Goal: Task Accomplishment & Management: Use online tool/utility

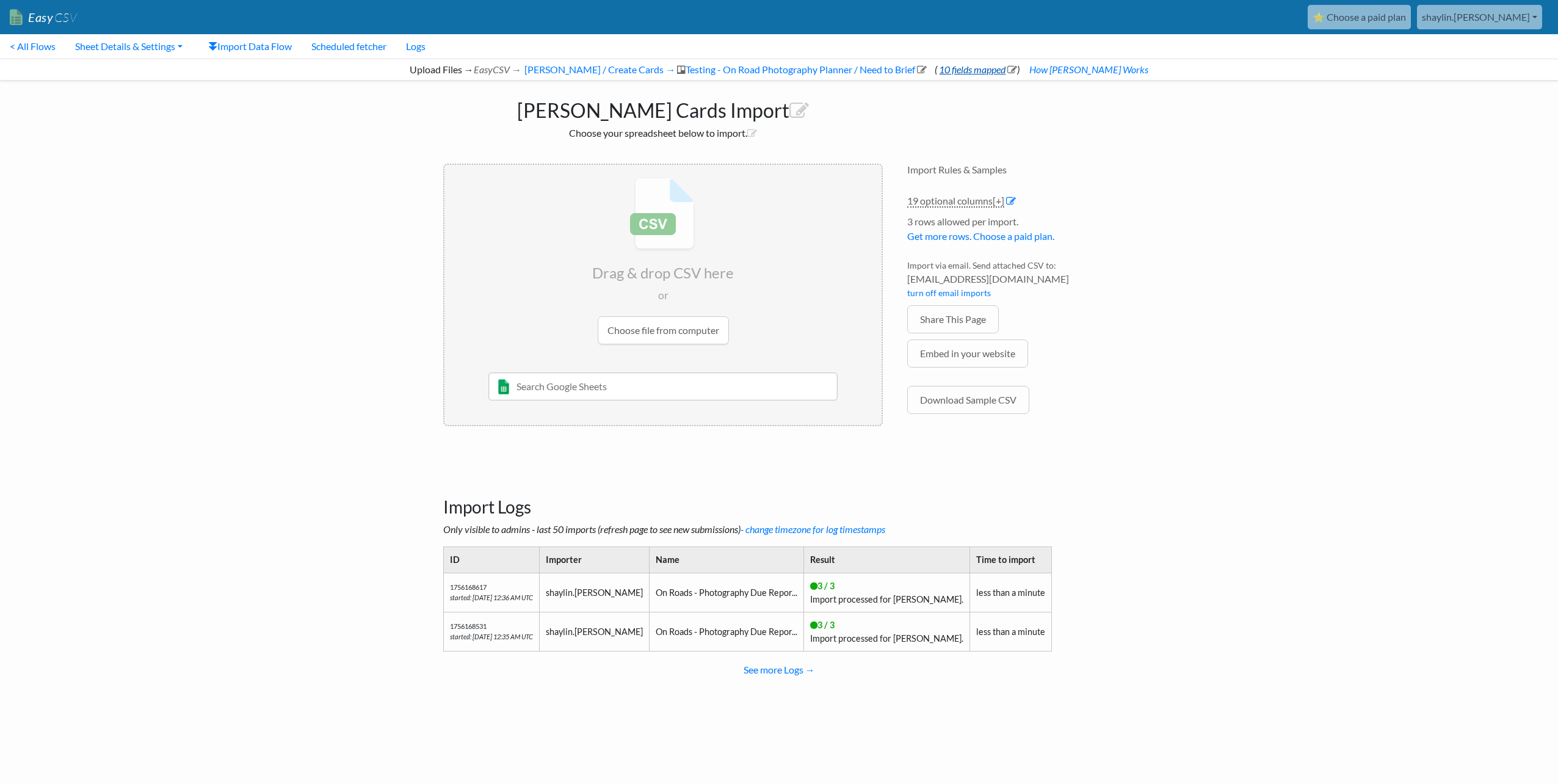
click at [1017, 70] on icon at bounding box center [1012, 70] width 10 height 10
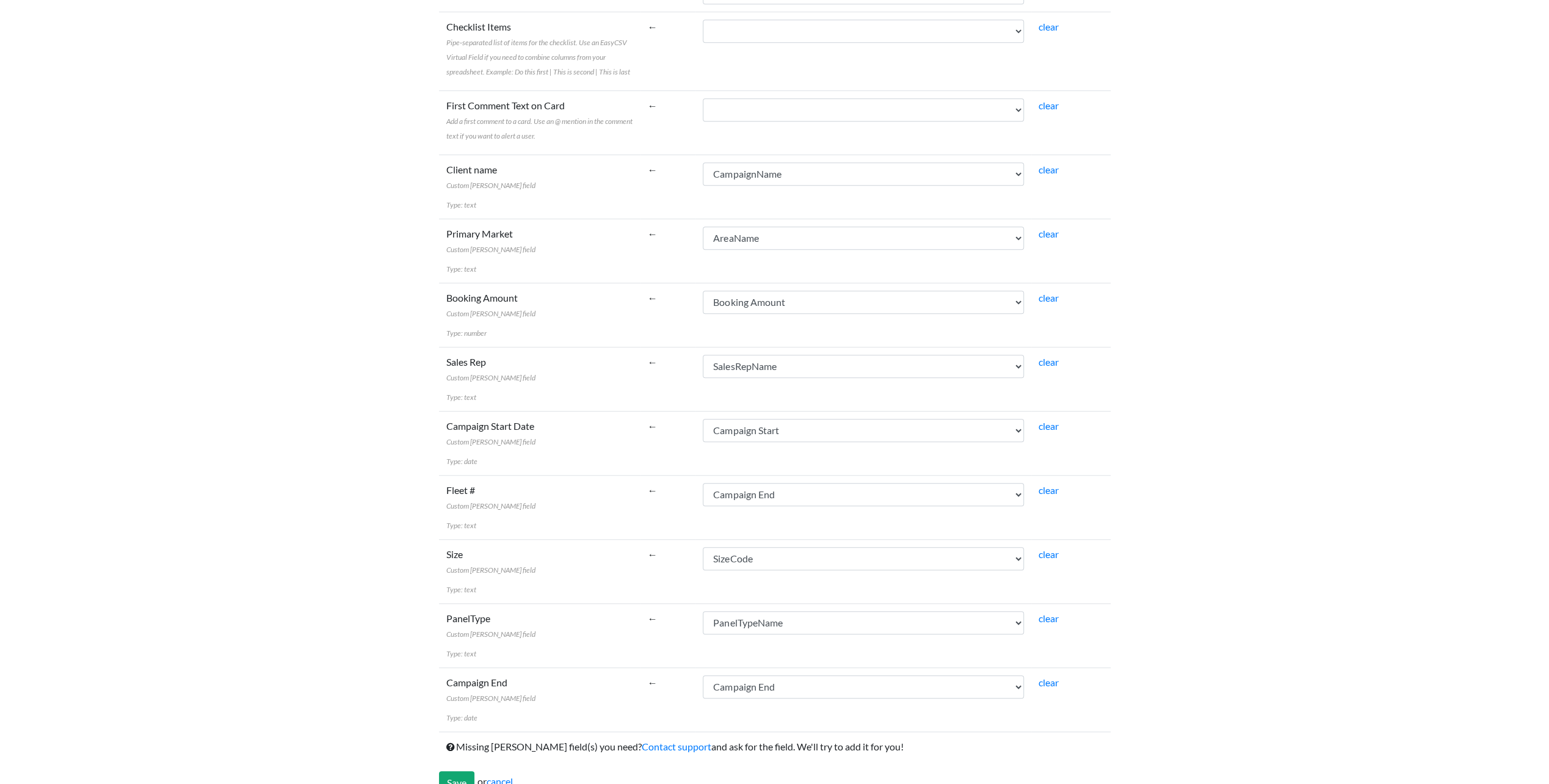
scroll to position [664, 0]
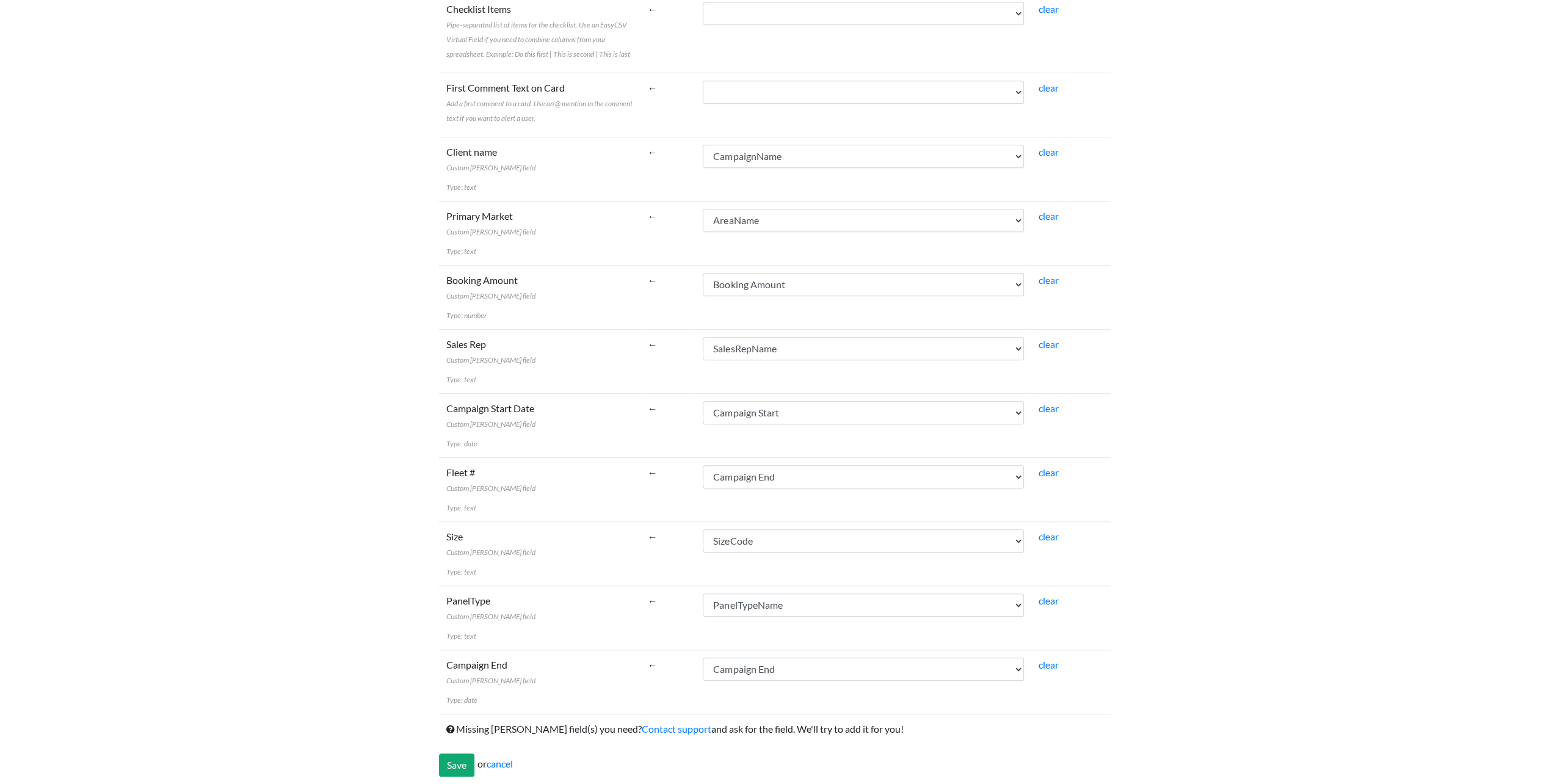
click at [838, 458] on td "Due Date CampaignCode CampaignName CustomerClass AgencyParent Campaign Start Ca…" at bounding box center [864, 489] width 336 height 64
click at [838, 465] on select "Due Date CampaignCode CampaignName CustomerClass AgencyParent Campaign Start Ca…" at bounding box center [863, 476] width 321 height 23
select select "cr_746674"
click at [703, 465] on select "Due Date CampaignCode CampaignName CustomerClass AgencyParent Campaign Start Ca…" at bounding box center [863, 476] width 321 height 23
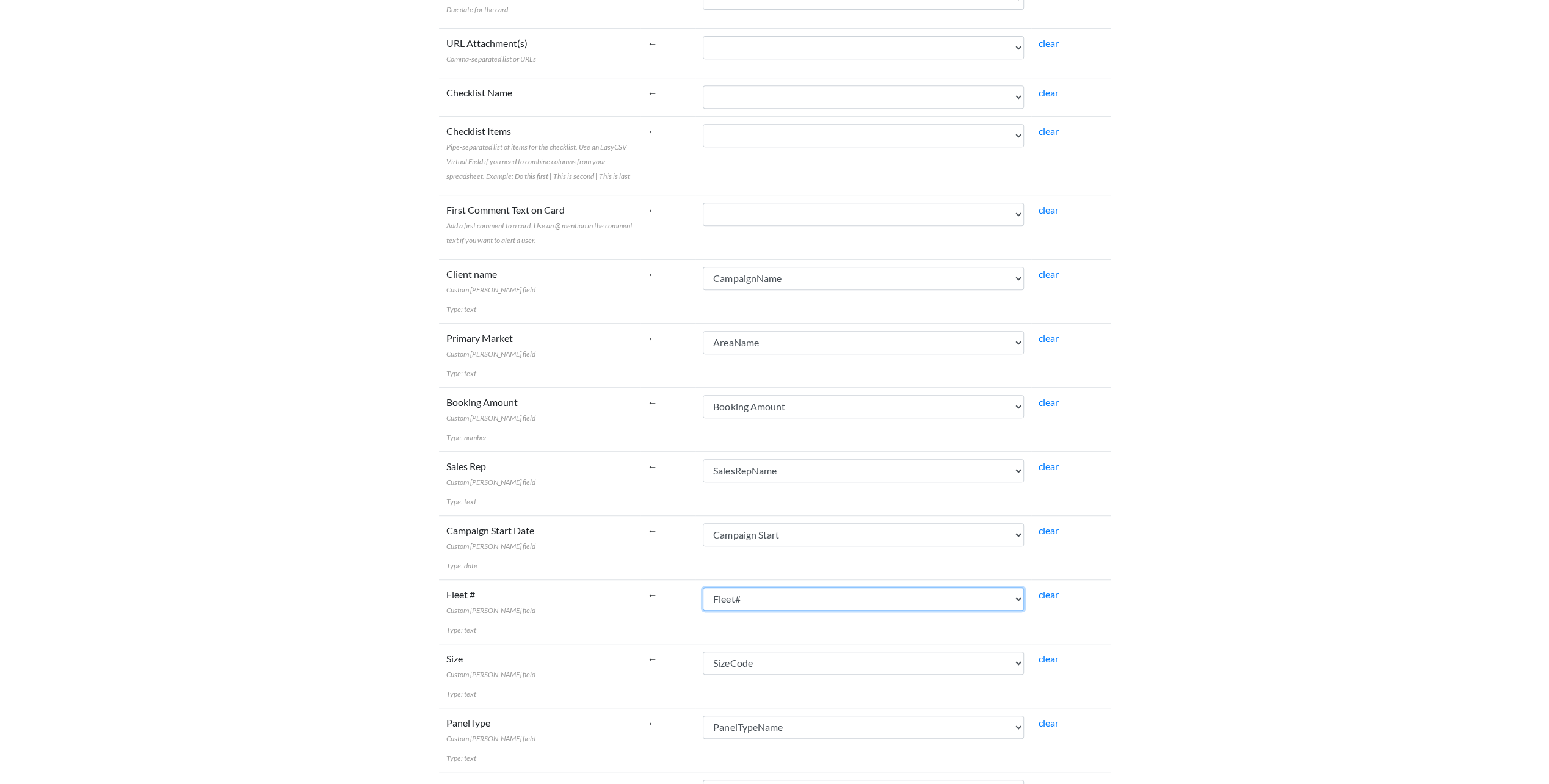
scroll to position [420, 0]
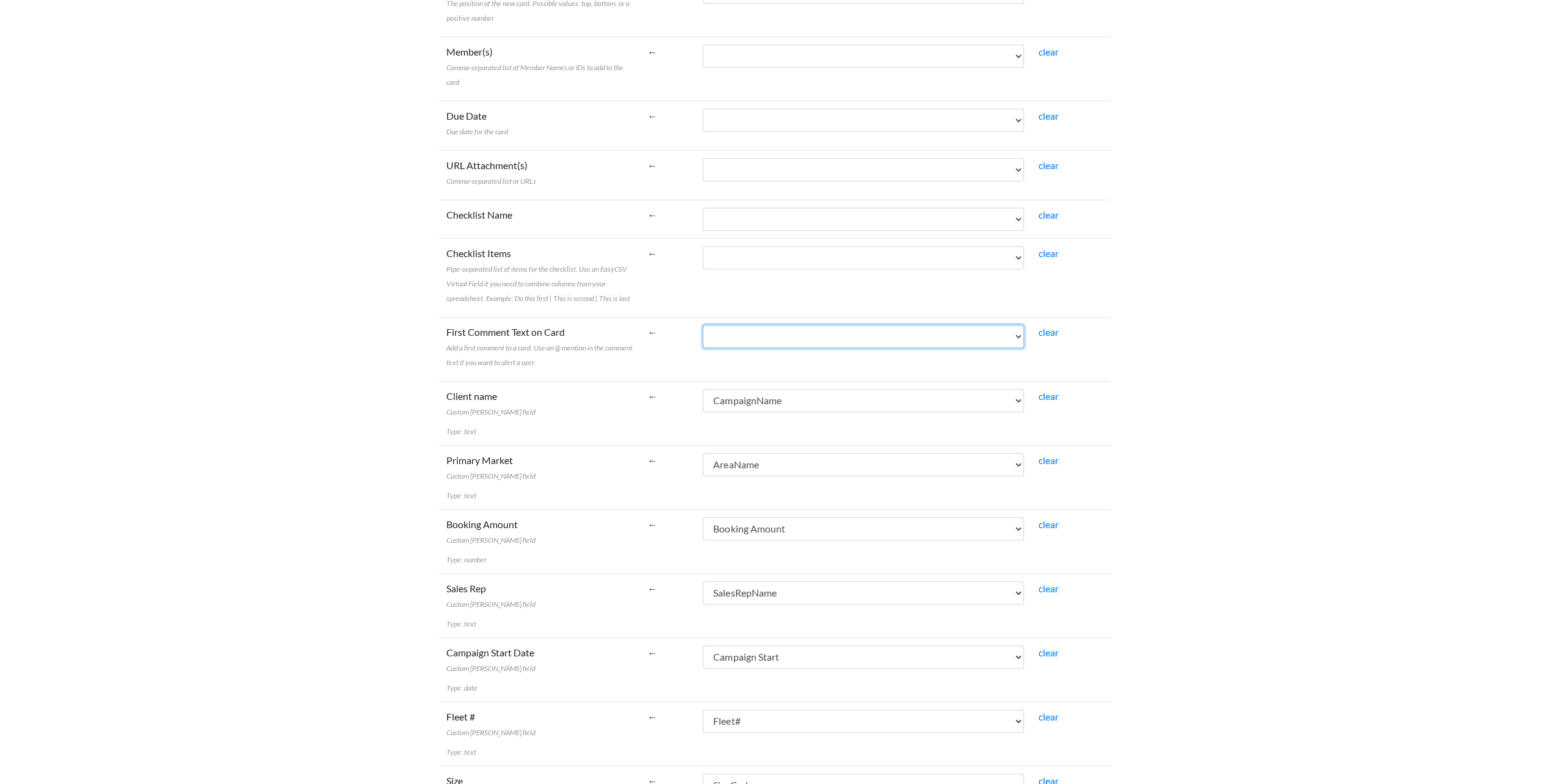
click at [738, 335] on select "Due Date CampaignCode CampaignName CustomerClass AgencyParent Campaign Start Ca…" at bounding box center [863, 336] width 321 height 23
click at [1248, 344] on body "Easy CSV ⭐ Choose a paid plan shaylin.[PERSON_NAME] Gotransit All Flows All CSV…" at bounding box center [774, 306] width 1549 height 1452
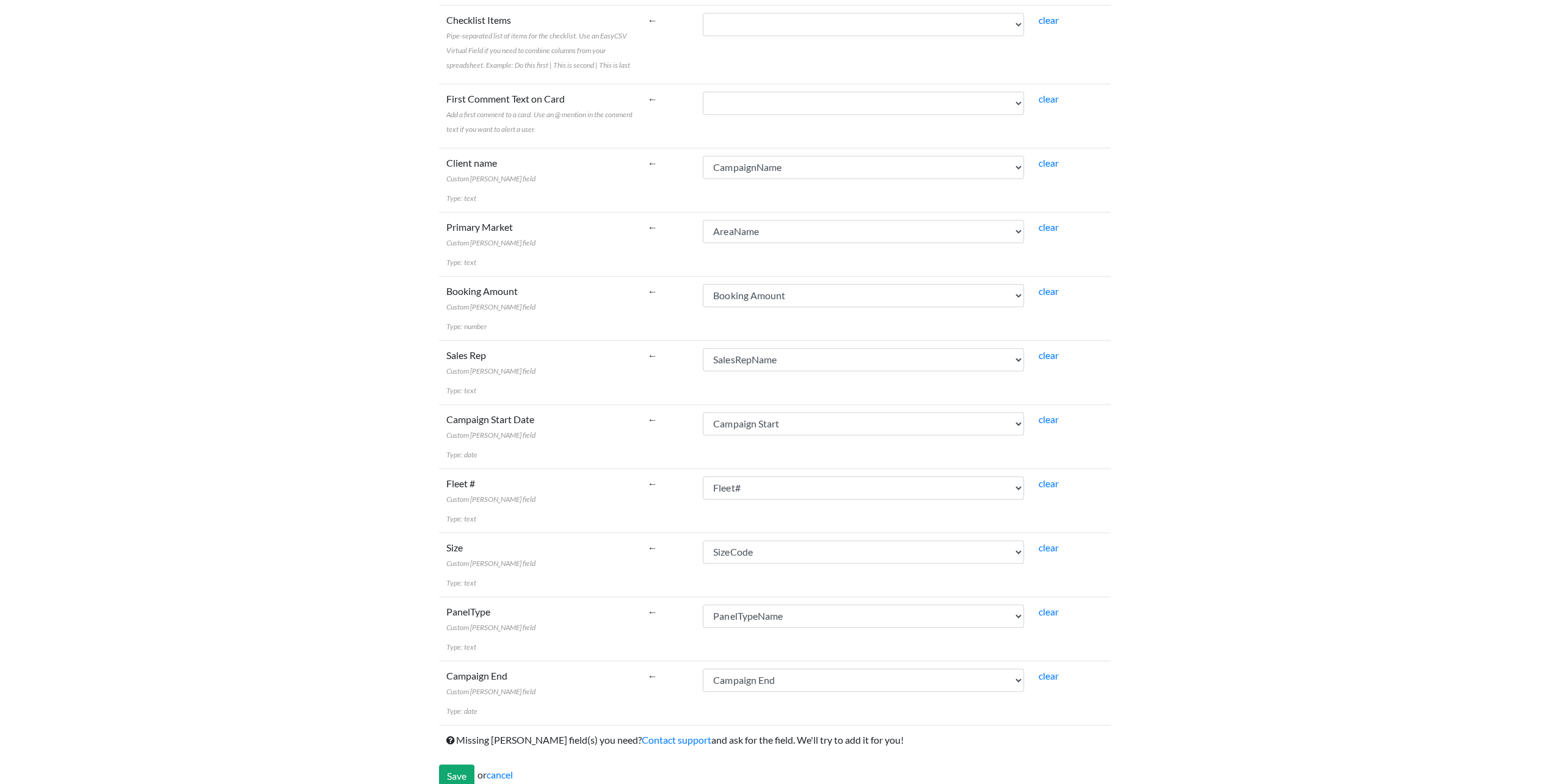
scroll to position [664, 0]
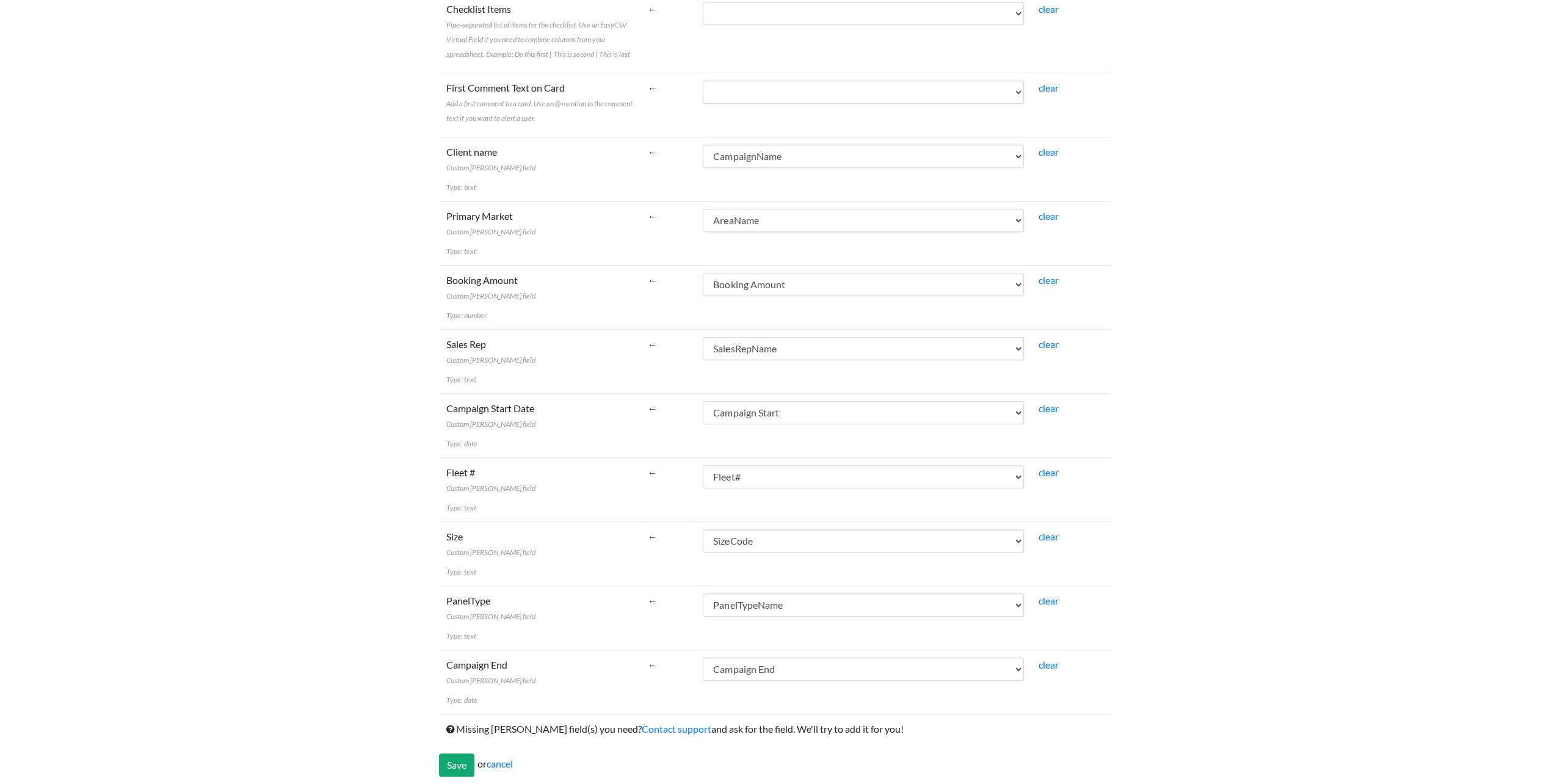
click at [453, 740] on form "Trello Field Spreadsheet Column or Virtual Field Name (required) The name for t…" at bounding box center [775, 156] width 672 height 1240
click at [452, 768] on input "Save" at bounding box center [456, 764] width 36 height 23
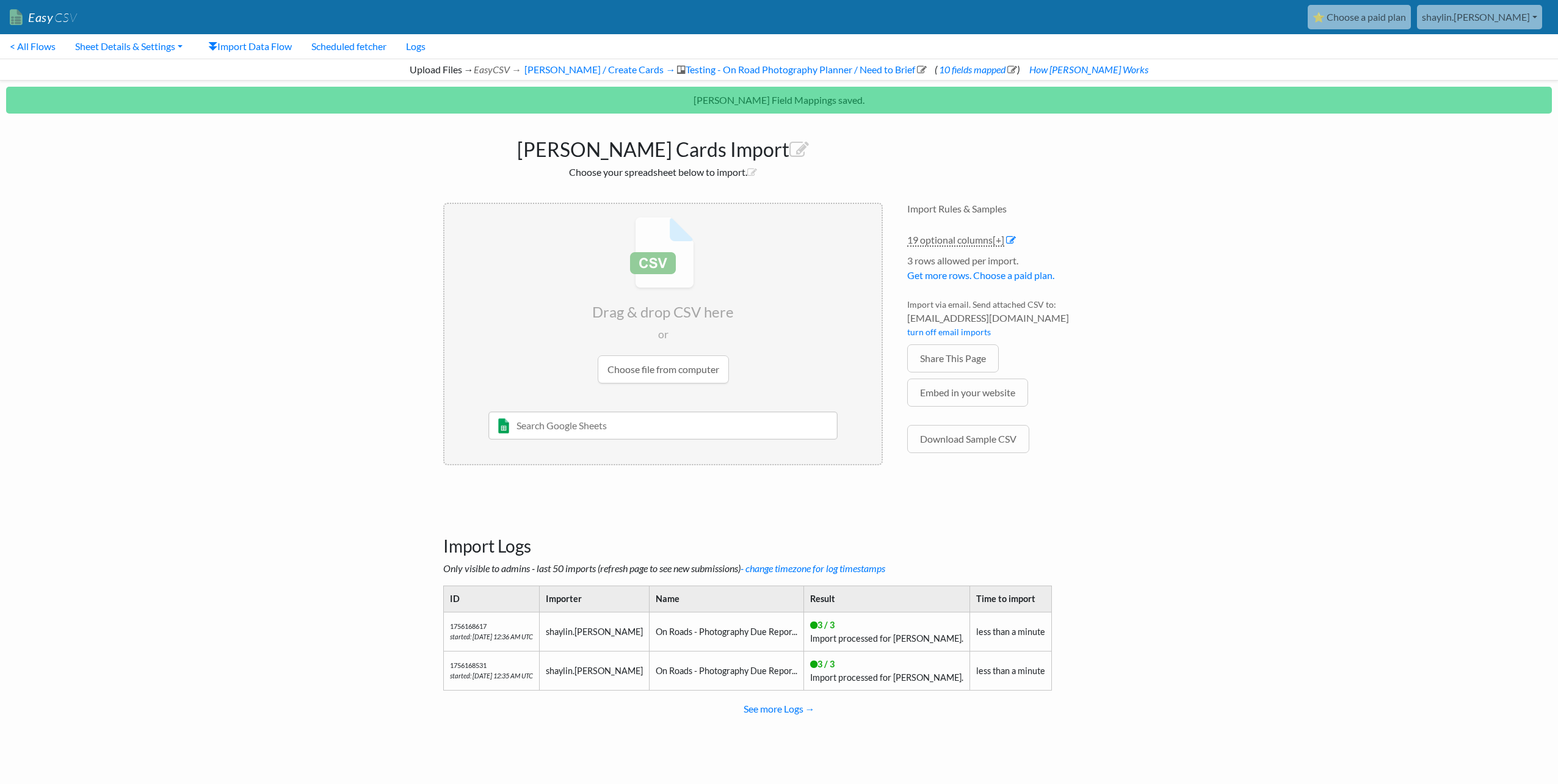
click at [1246, 421] on body "Easy CSV ⭐ Choose a paid plan shaylin.adams Gotransit All Flows All CSV Generat…" at bounding box center [779, 375] width 1558 height 749
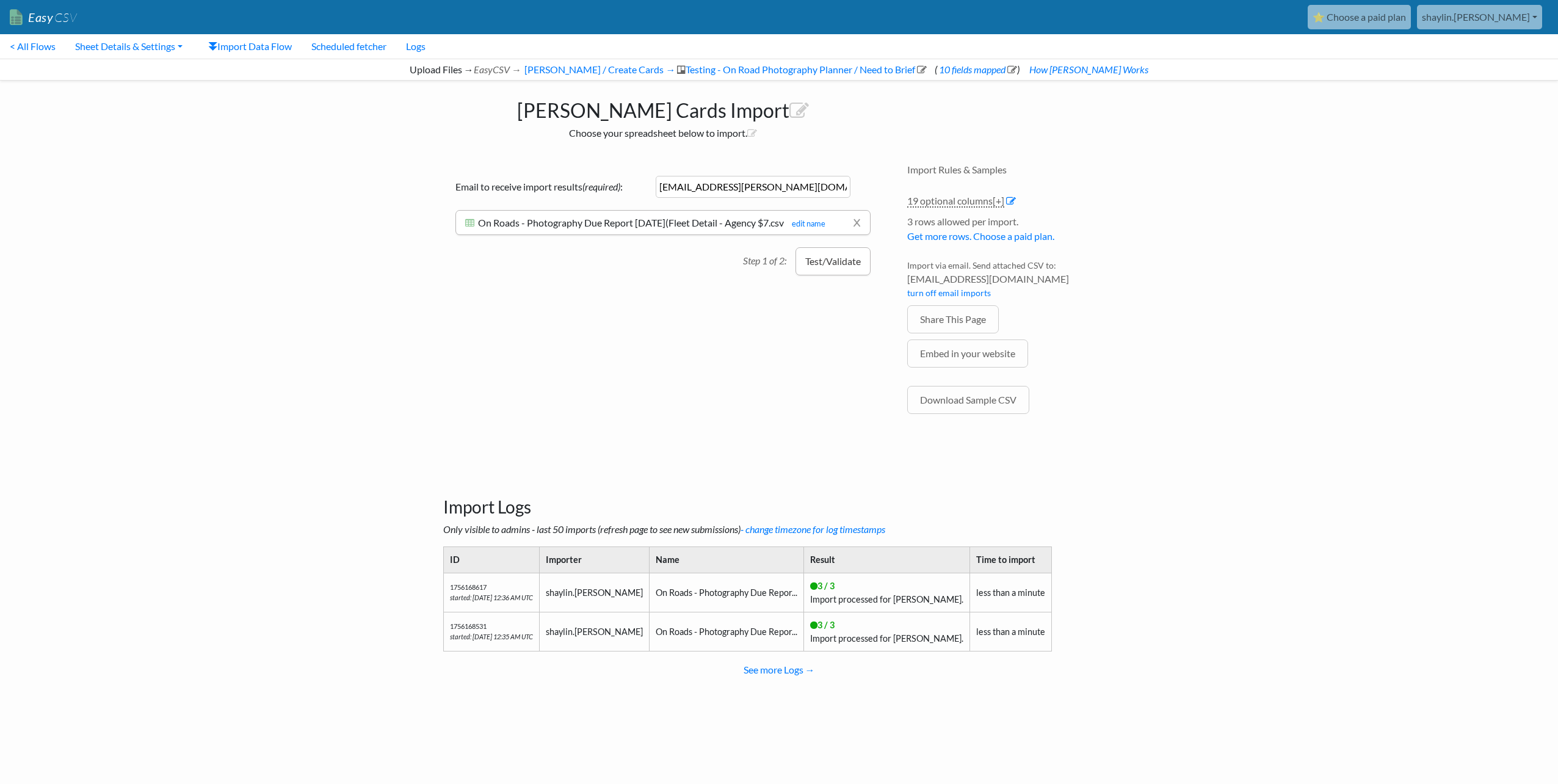
click at [854, 265] on button "Test/Validate" at bounding box center [832, 261] width 75 height 28
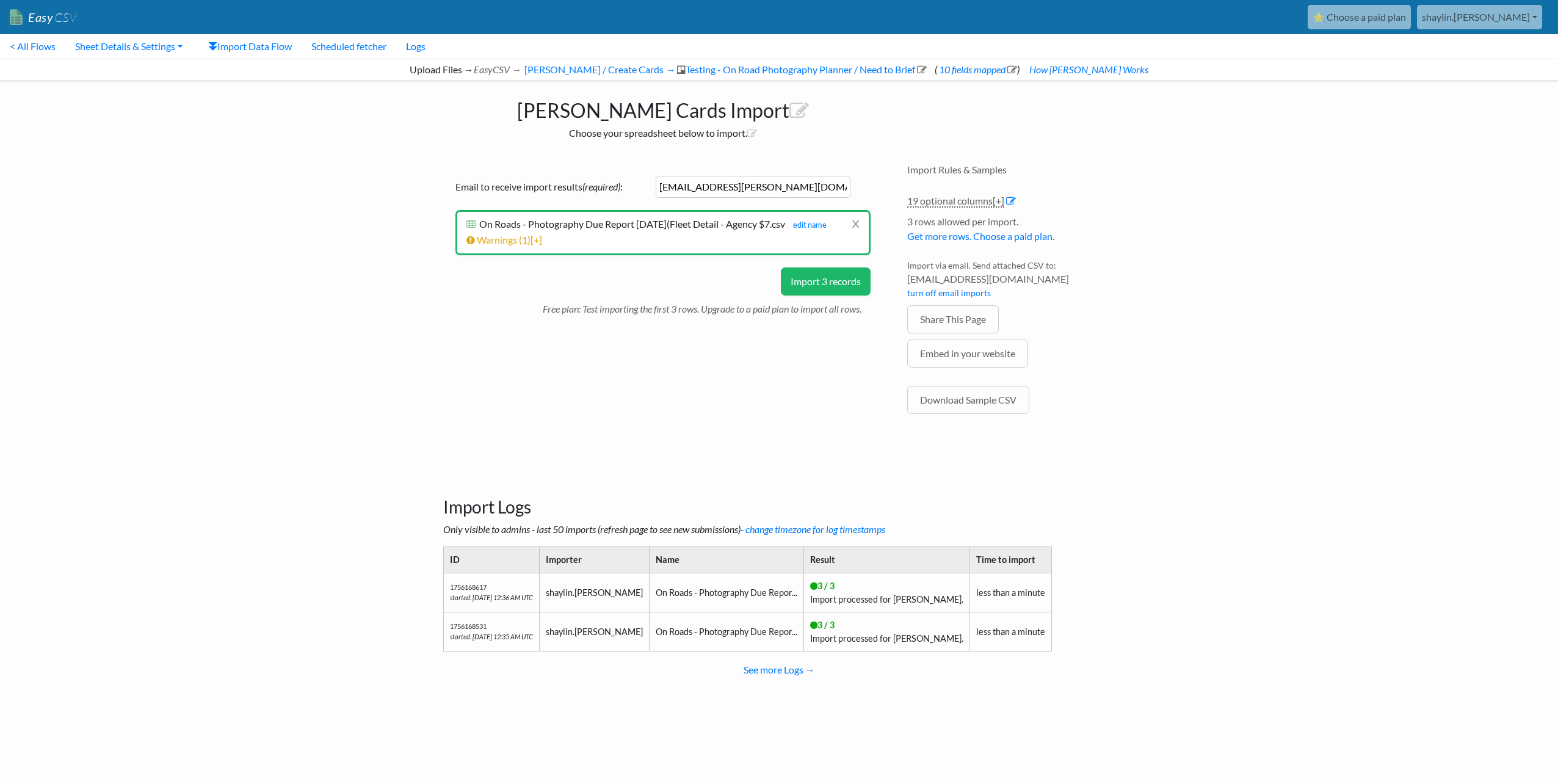
click at [855, 282] on button "Import 3 records" at bounding box center [825, 281] width 90 height 28
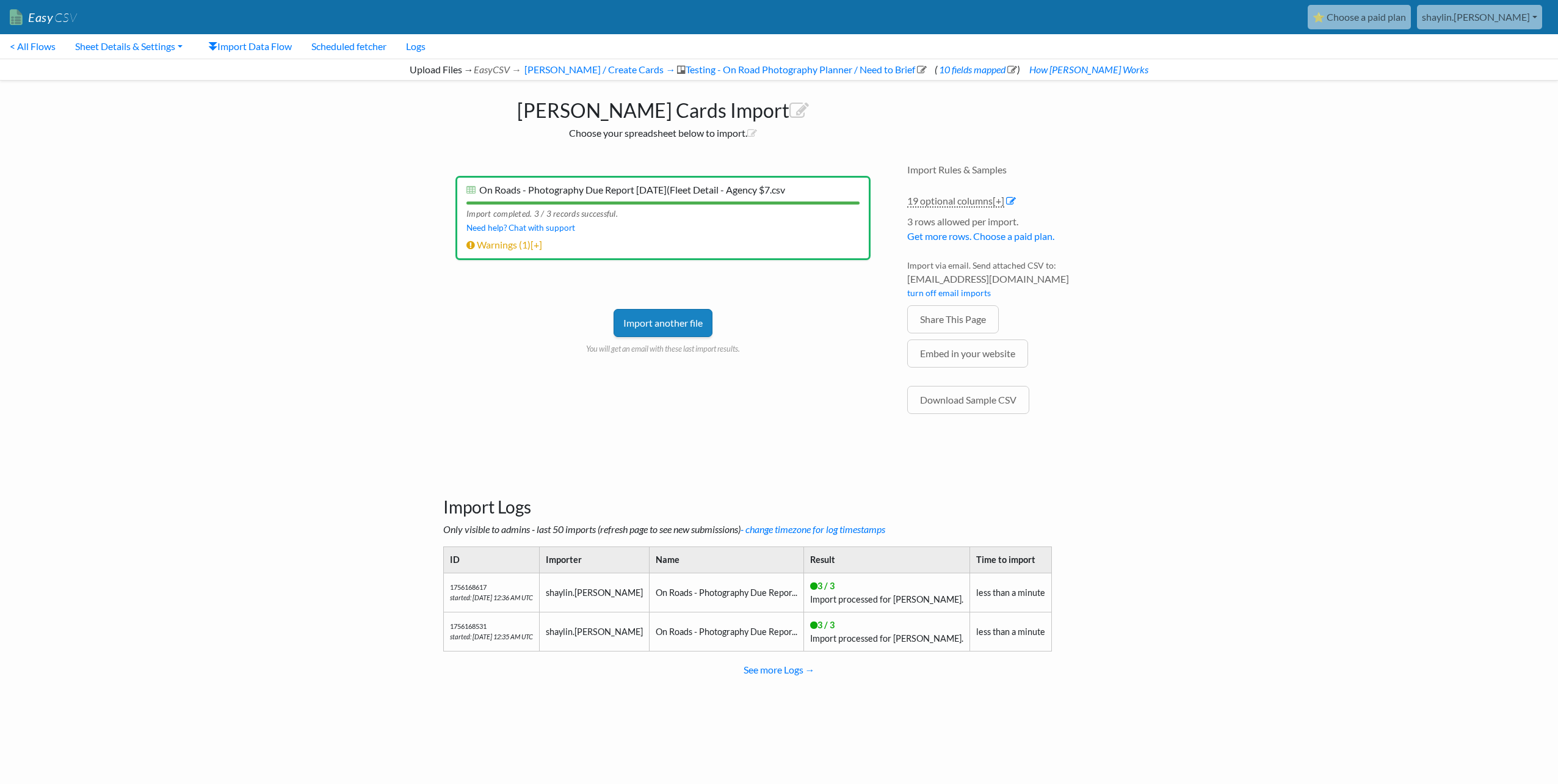
click at [697, 313] on link "Import another file" at bounding box center [663, 322] width 99 height 28
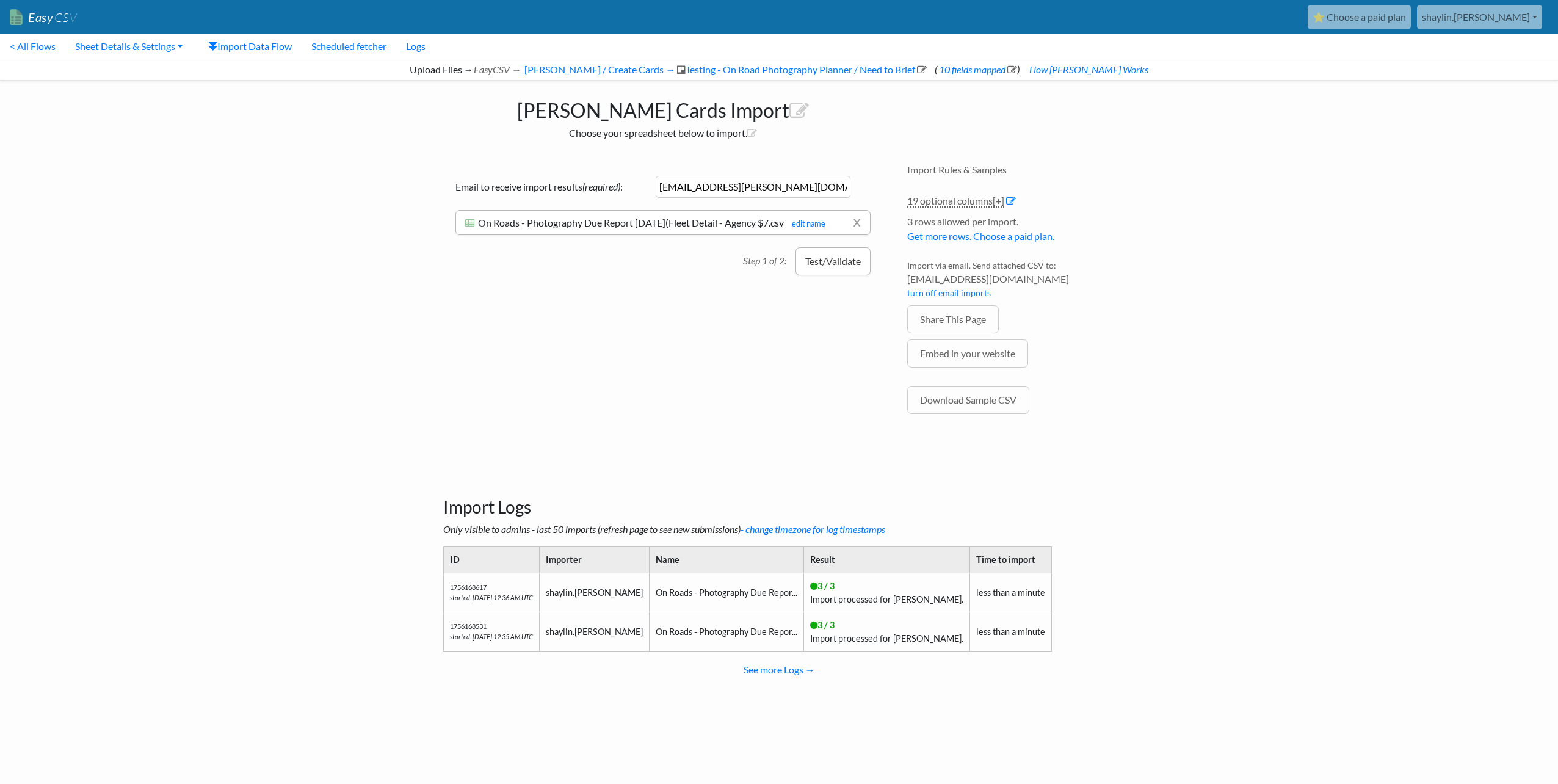
click at [859, 257] on button "Test/Validate" at bounding box center [832, 261] width 75 height 28
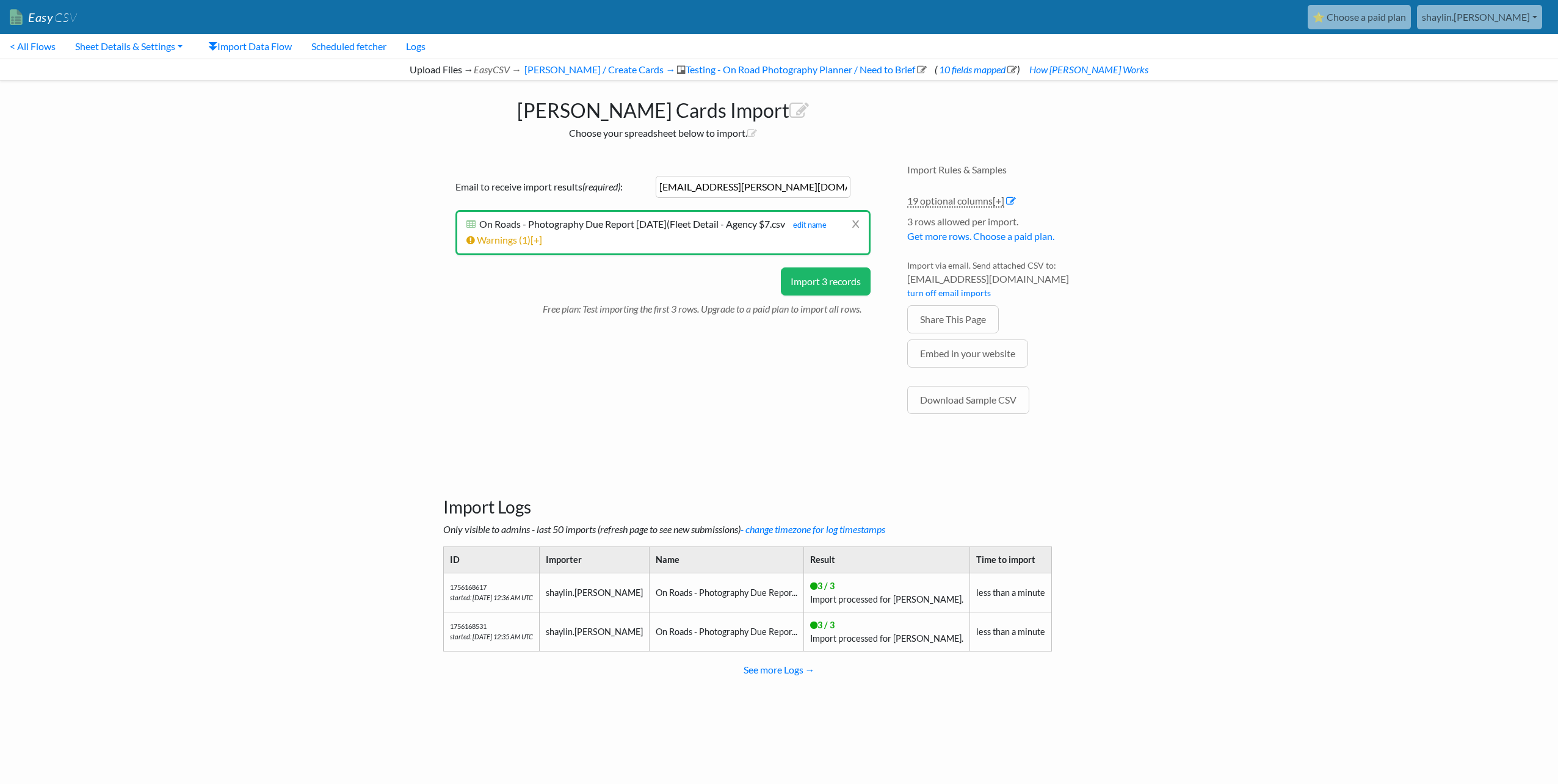
click at [851, 273] on button "Import 3 records" at bounding box center [825, 281] width 90 height 28
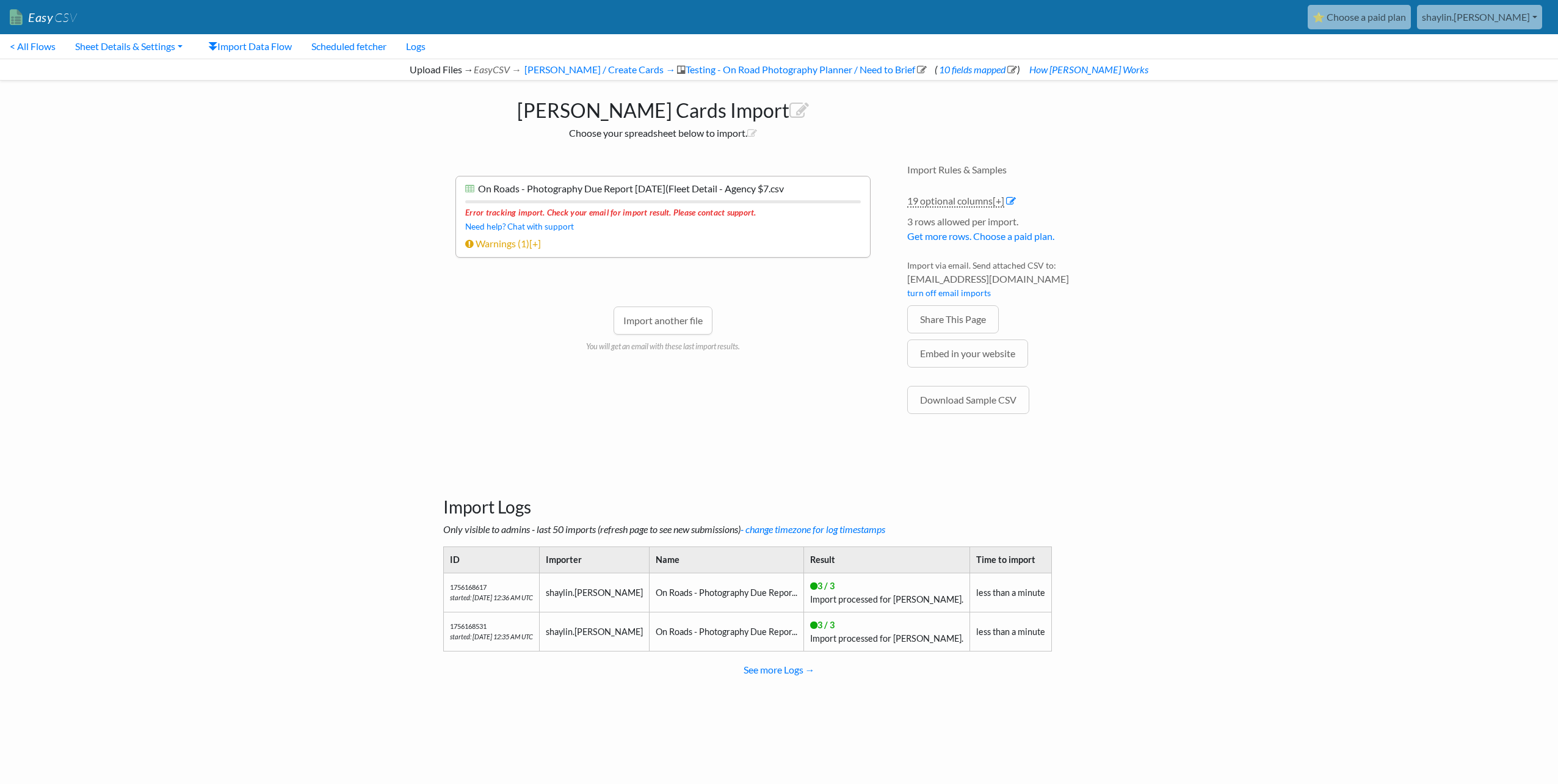
click at [693, 334] on p "You will get an email with these last import results." at bounding box center [663, 343] width 415 height 17
click at [692, 331] on link "Import another file" at bounding box center [663, 320] width 99 height 28
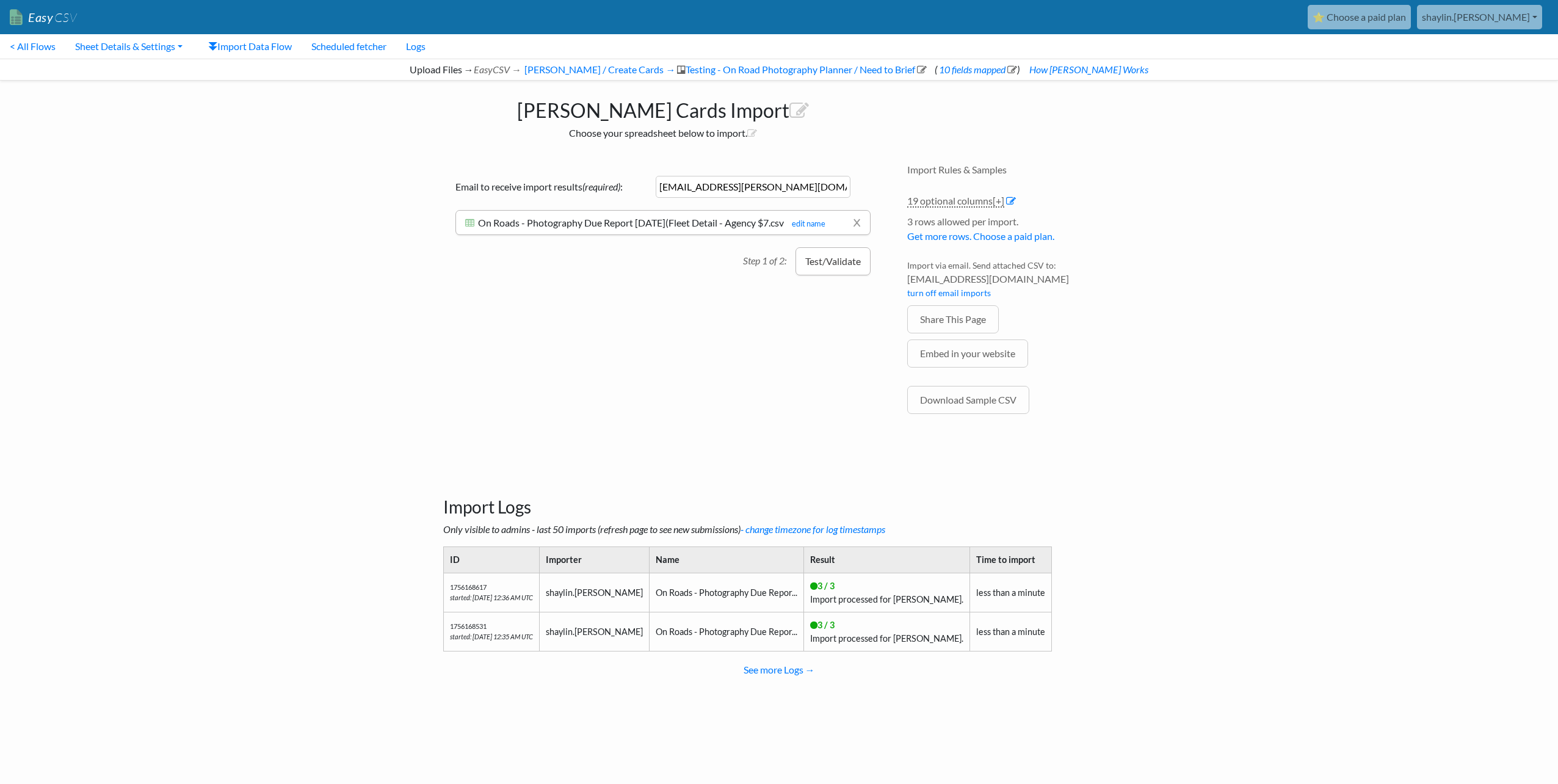
click at [816, 259] on button "Test/Validate" at bounding box center [832, 261] width 75 height 28
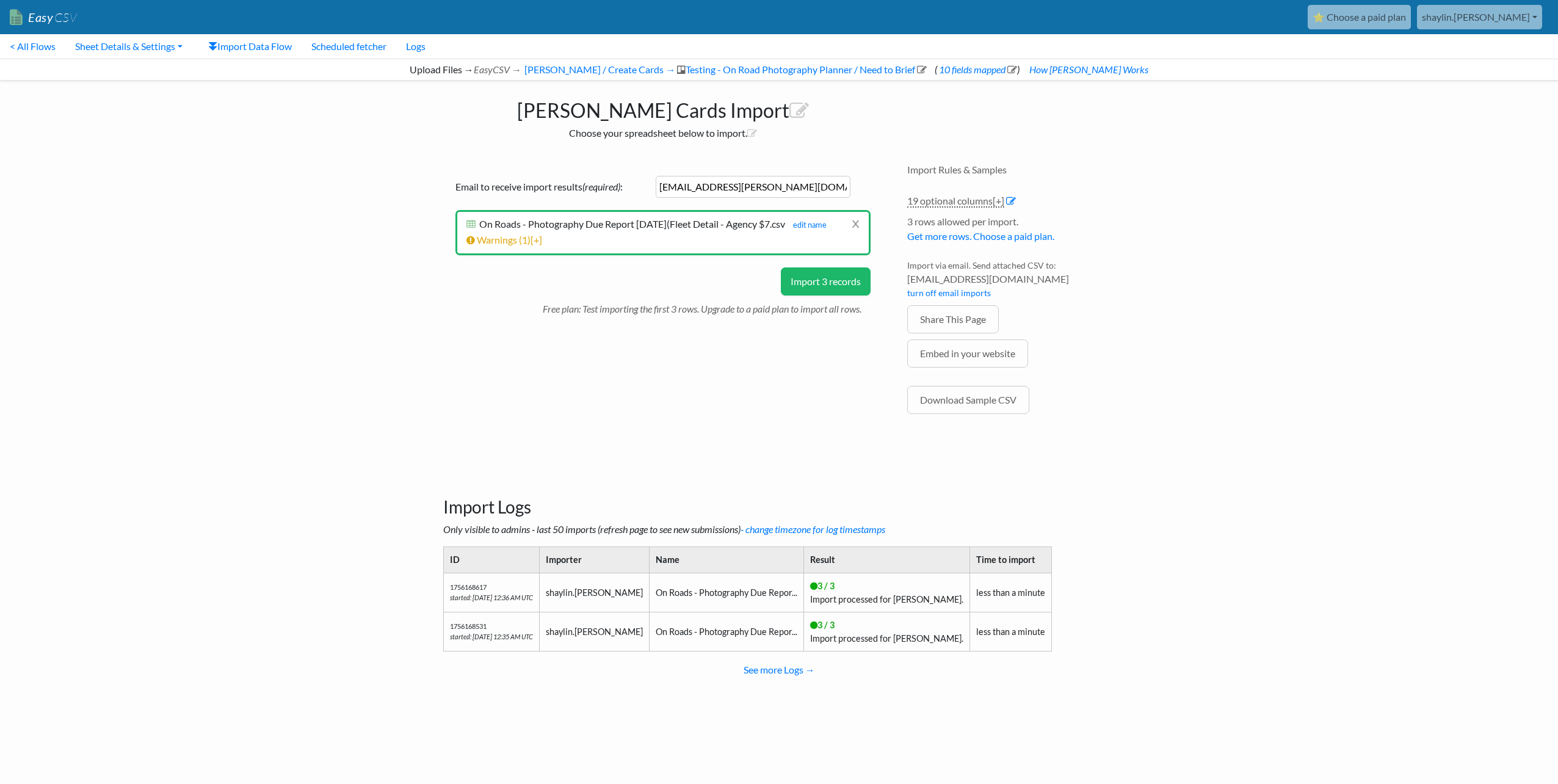
click at [829, 284] on button "Import 3 records" at bounding box center [825, 281] width 90 height 28
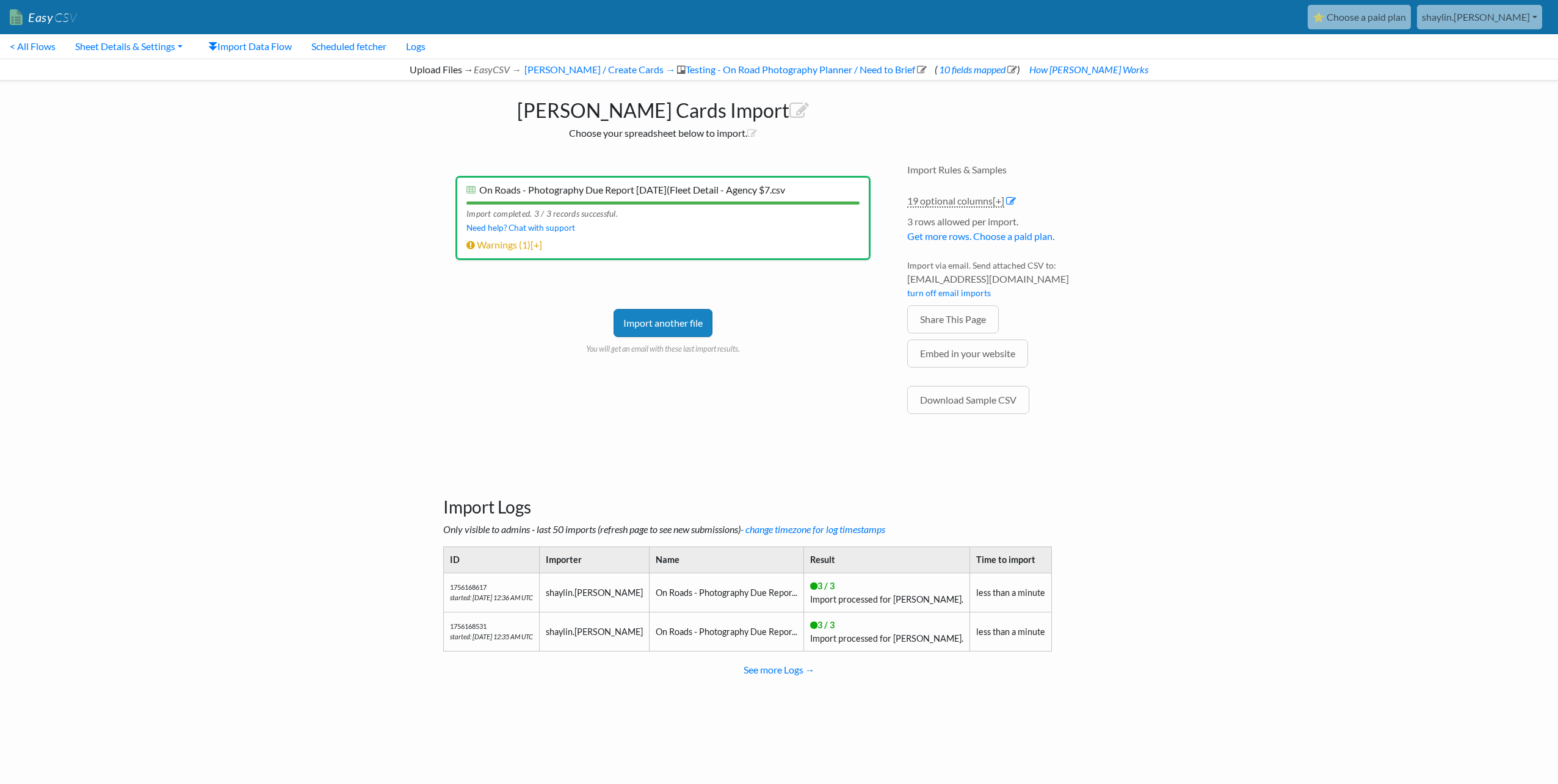
click at [1411, 12] on link "⭐ Choose a paid plan" at bounding box center [1359, 17] width 103 height 25
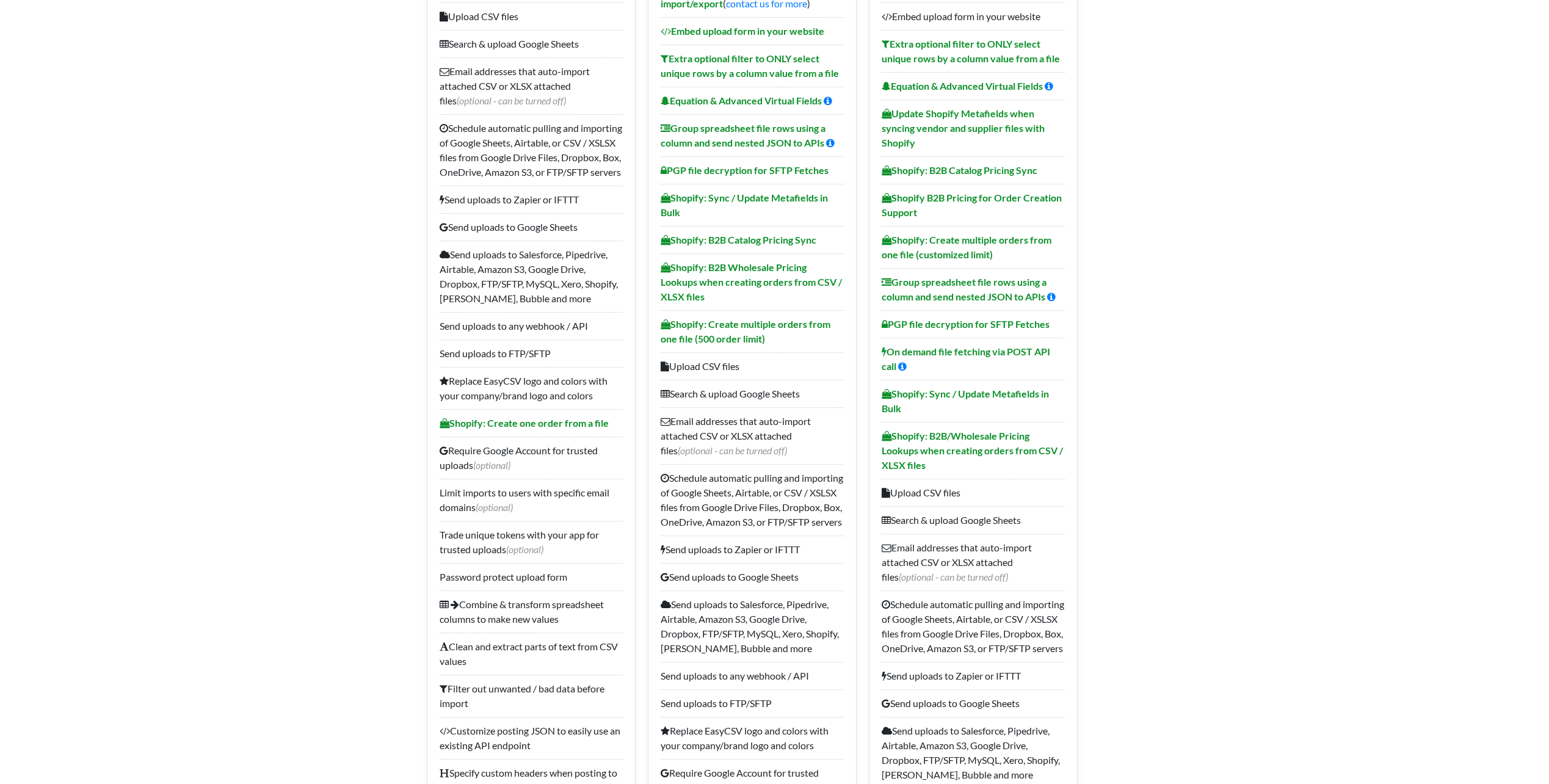
scroll to position [305, 0]
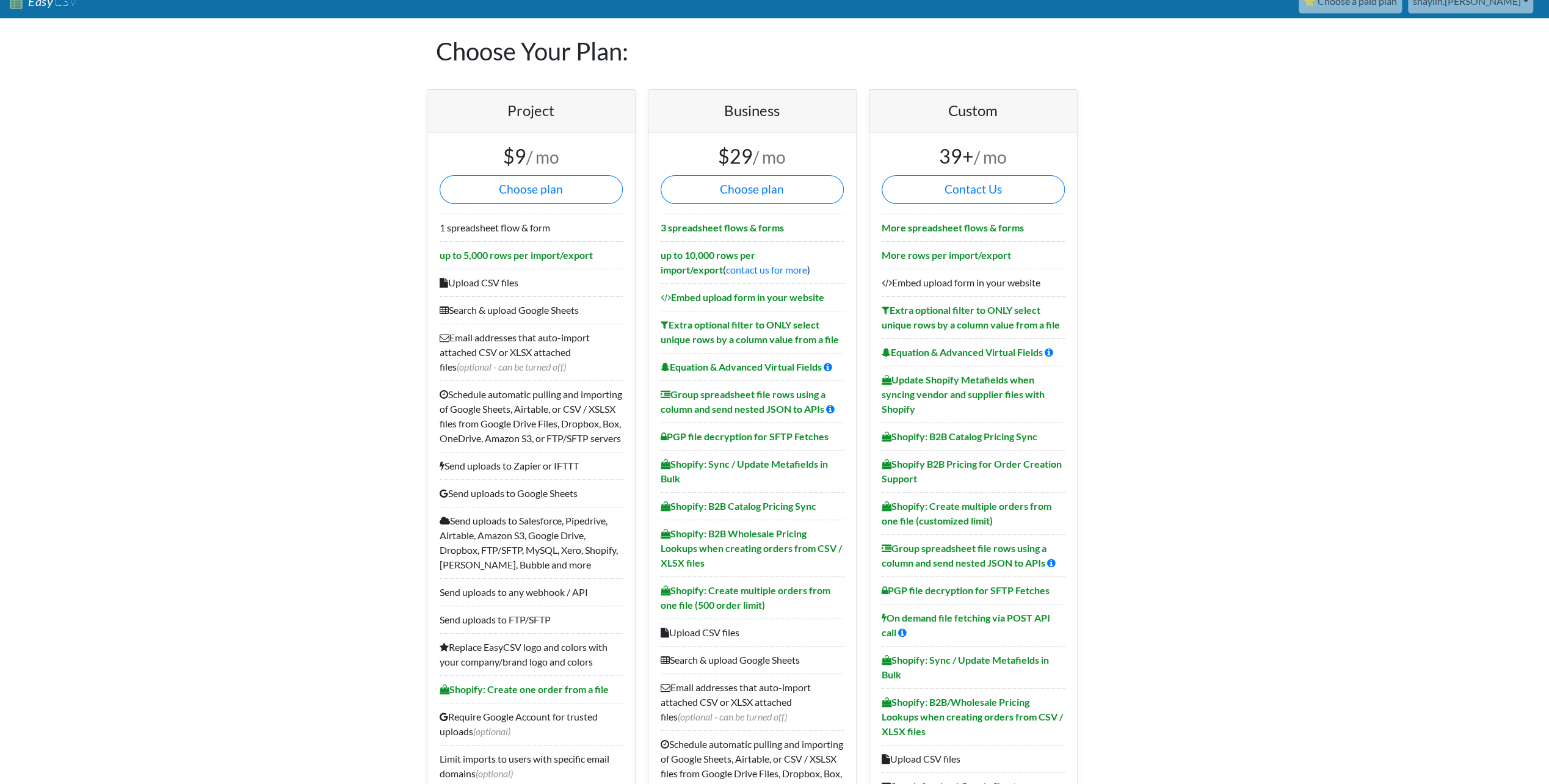
scroll to position [0, 0]
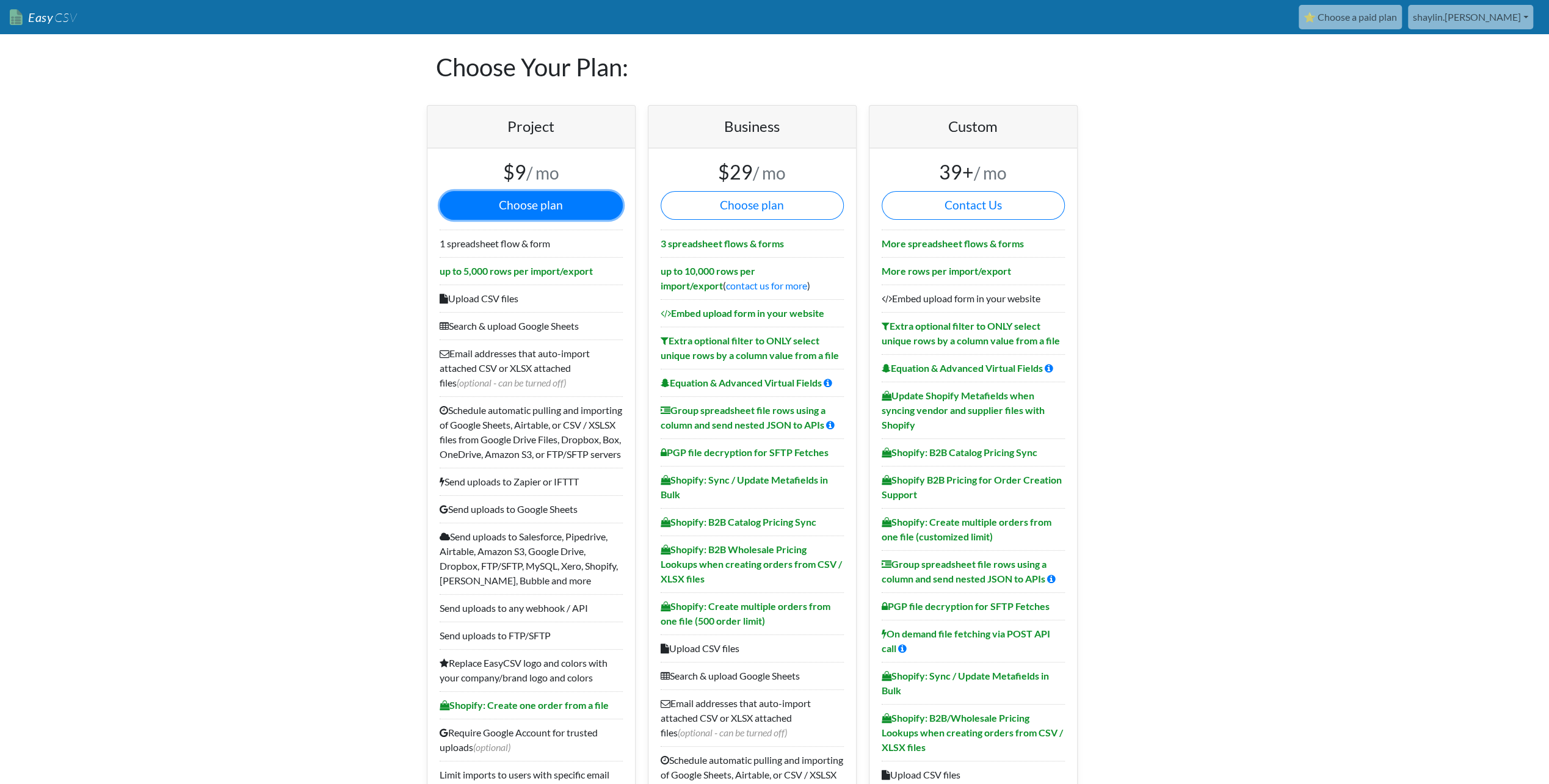
click at [580, 203] on button "Choose plan" at bounding box center [531, 205] width 183 height 29
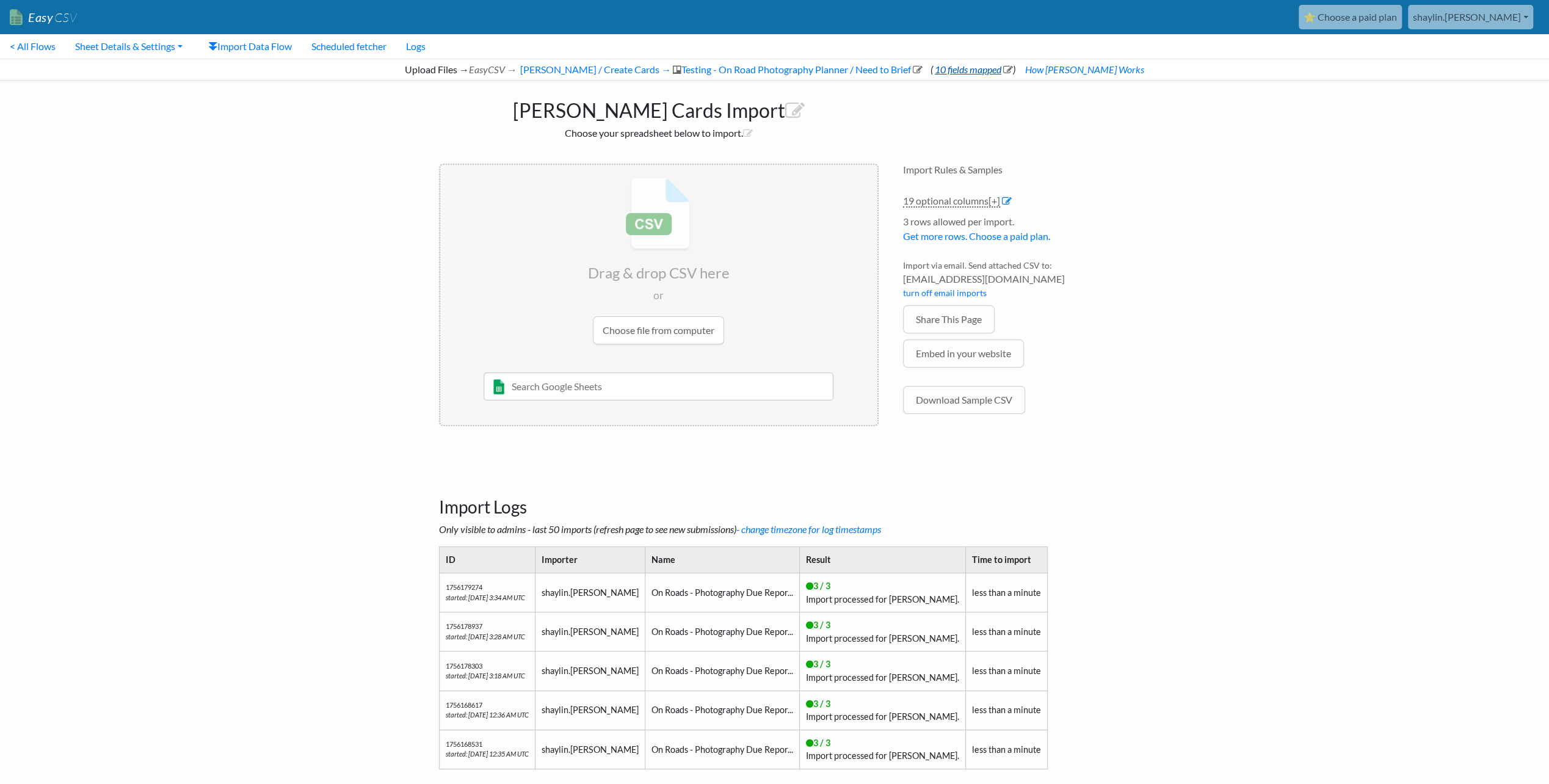
click at [1013, 65] on icon at bounding box center [1008, 70] width 10 height 10
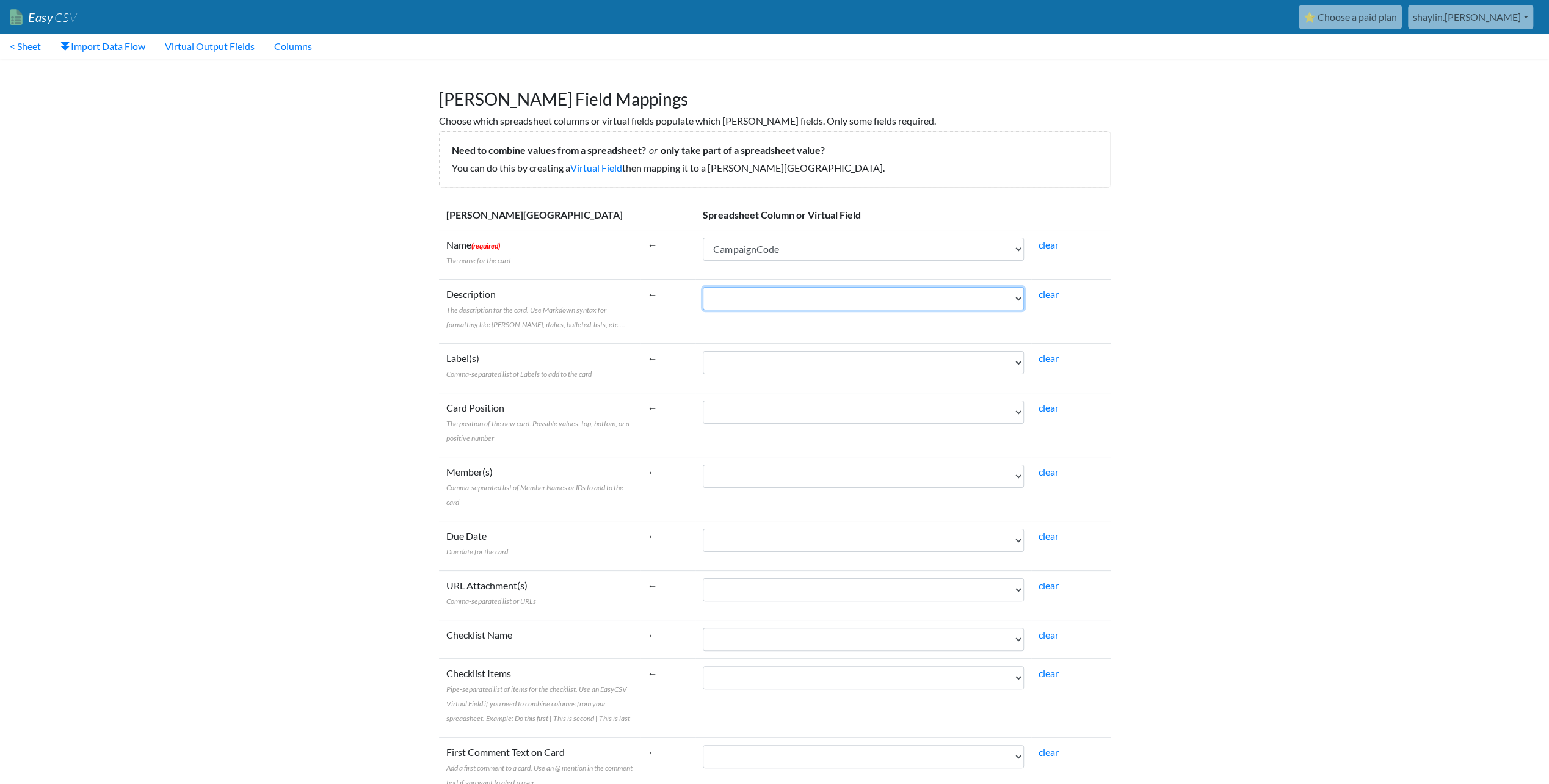
click at [706, 306] on select "Due Date CampaignCode CampaignName CustomerClass AgencyParent Campaign Start Ca…" at bounding box center [863, 298] width 321 height 23
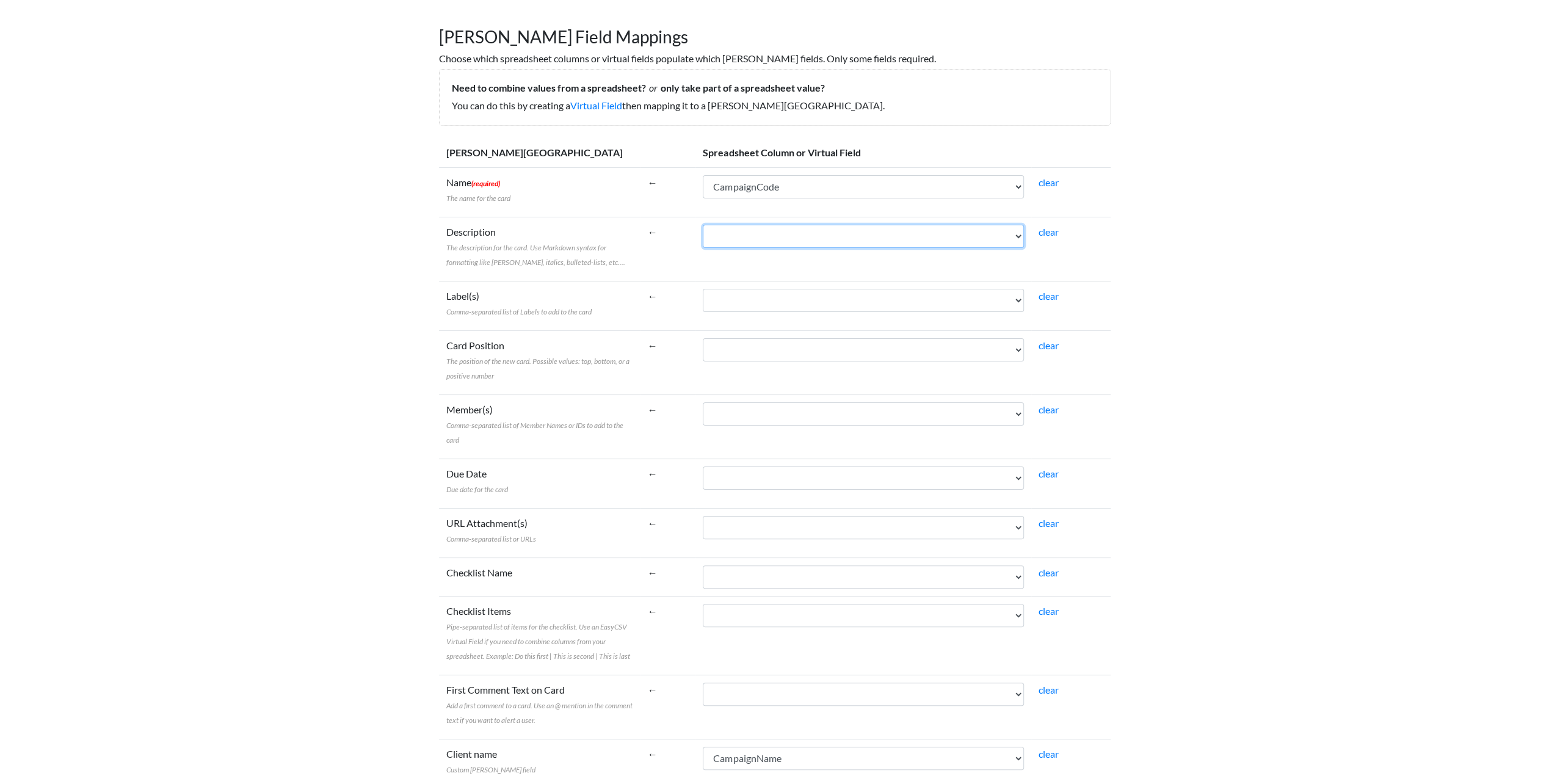
scroll to position [122, 0]
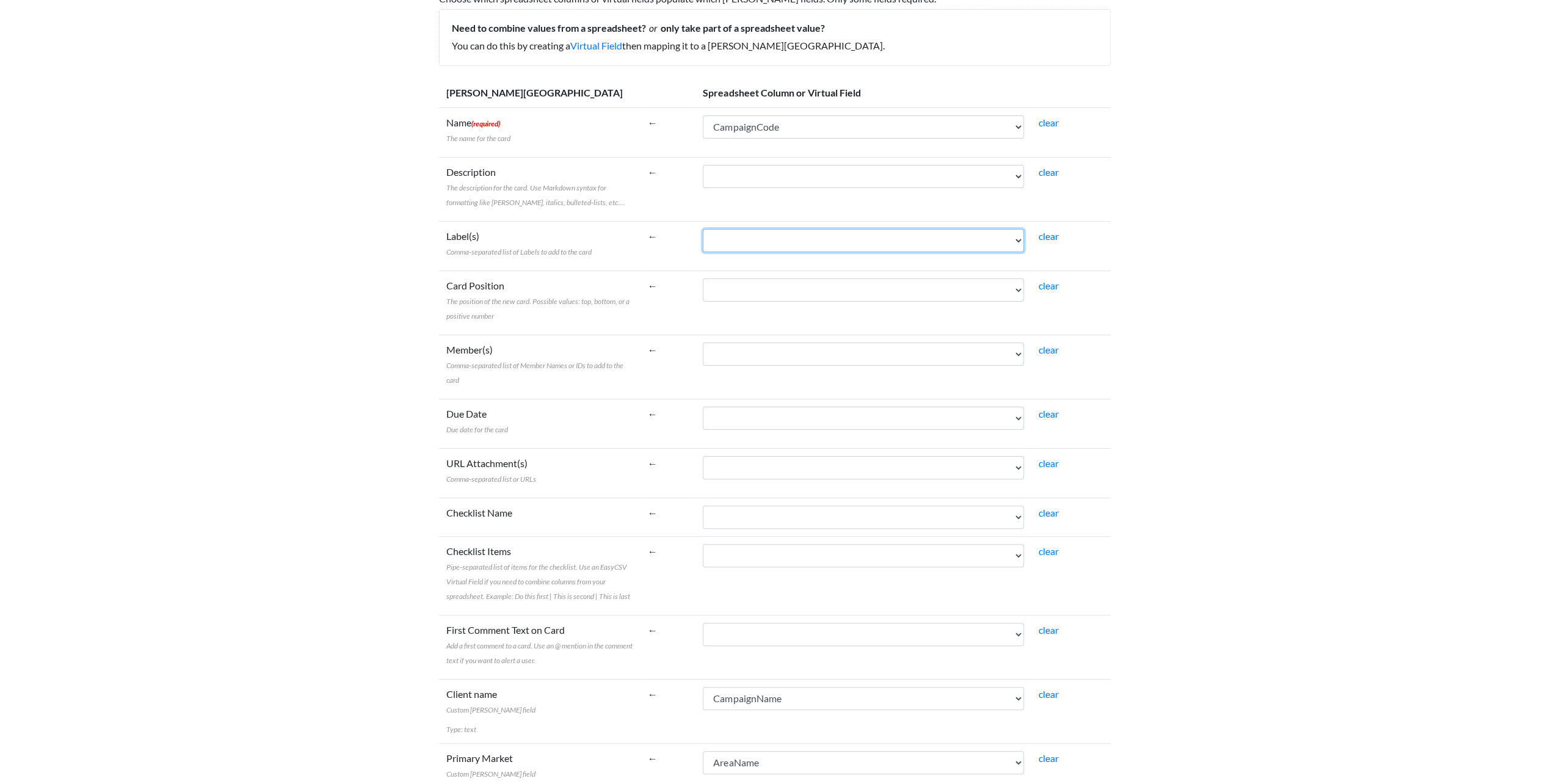
click at [717, 241] on select "Due Date CampaignCode CampaignName CustomerClass AgencyParent Campaign Start Ca…" at bounding box center [863, 240] width 321 height 23
click at [1289, 339] on body "Easy CSV ⭐ Choose a paid plan shaylin.[PERSON_NAME] Gotransit All Flows All CSV…" at bounding box center [774, 604] width 1549 height 1452
click at [750, 297] on select "Due Date CampaignCode CampaignName CustomerClass AgencyParent Campaign Start Ca…" at bounding box center [863, 289] width 321 height 23
click at [364, 363] on body "Easy CSV ⭐ Choose a paid plan shaylin.[PERSON_NAME] Gotransit All Flows All CSV…" at bounding box center [774, 604] width 1549 height 1452
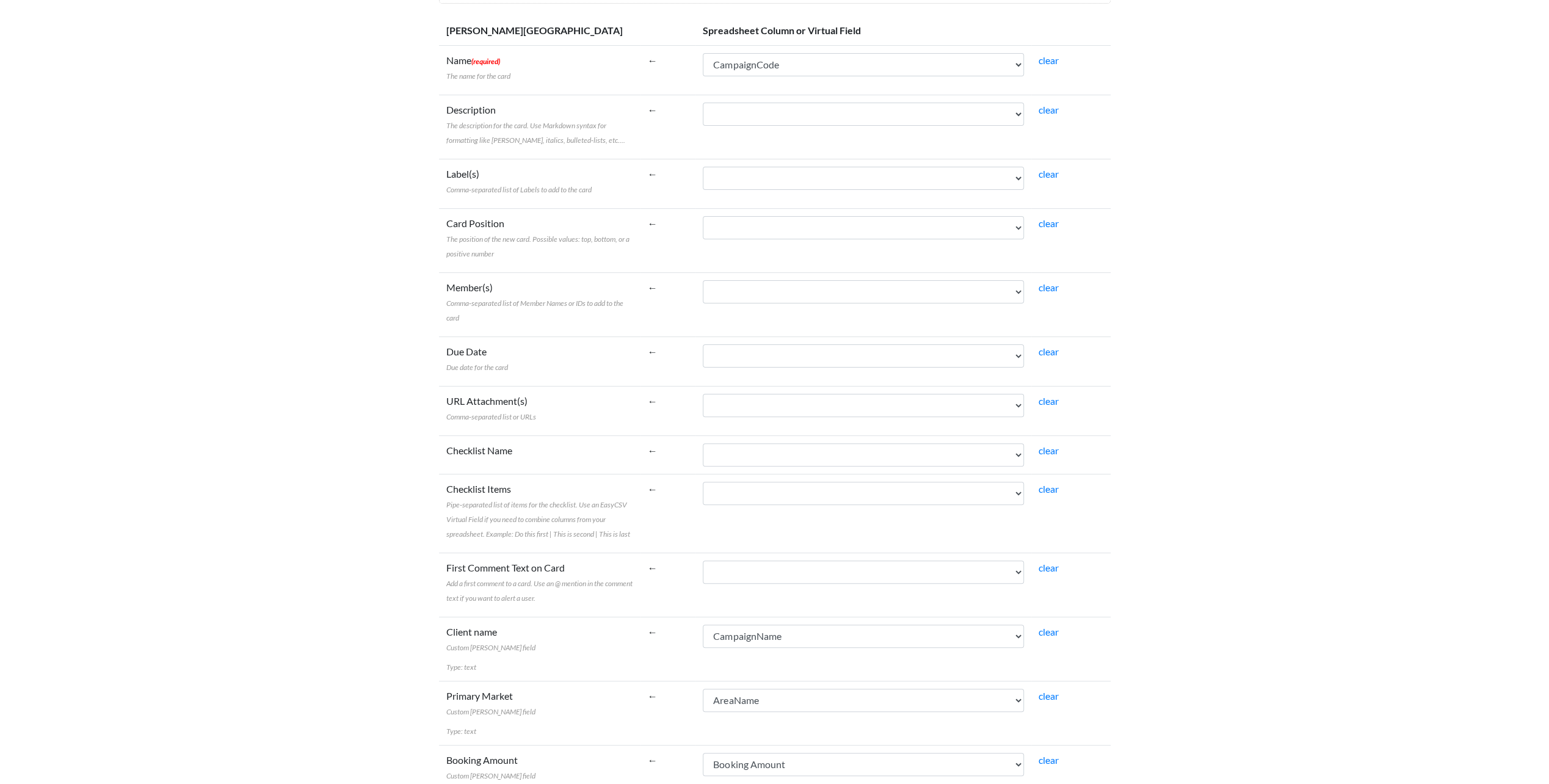
scroll to position [244, 0]
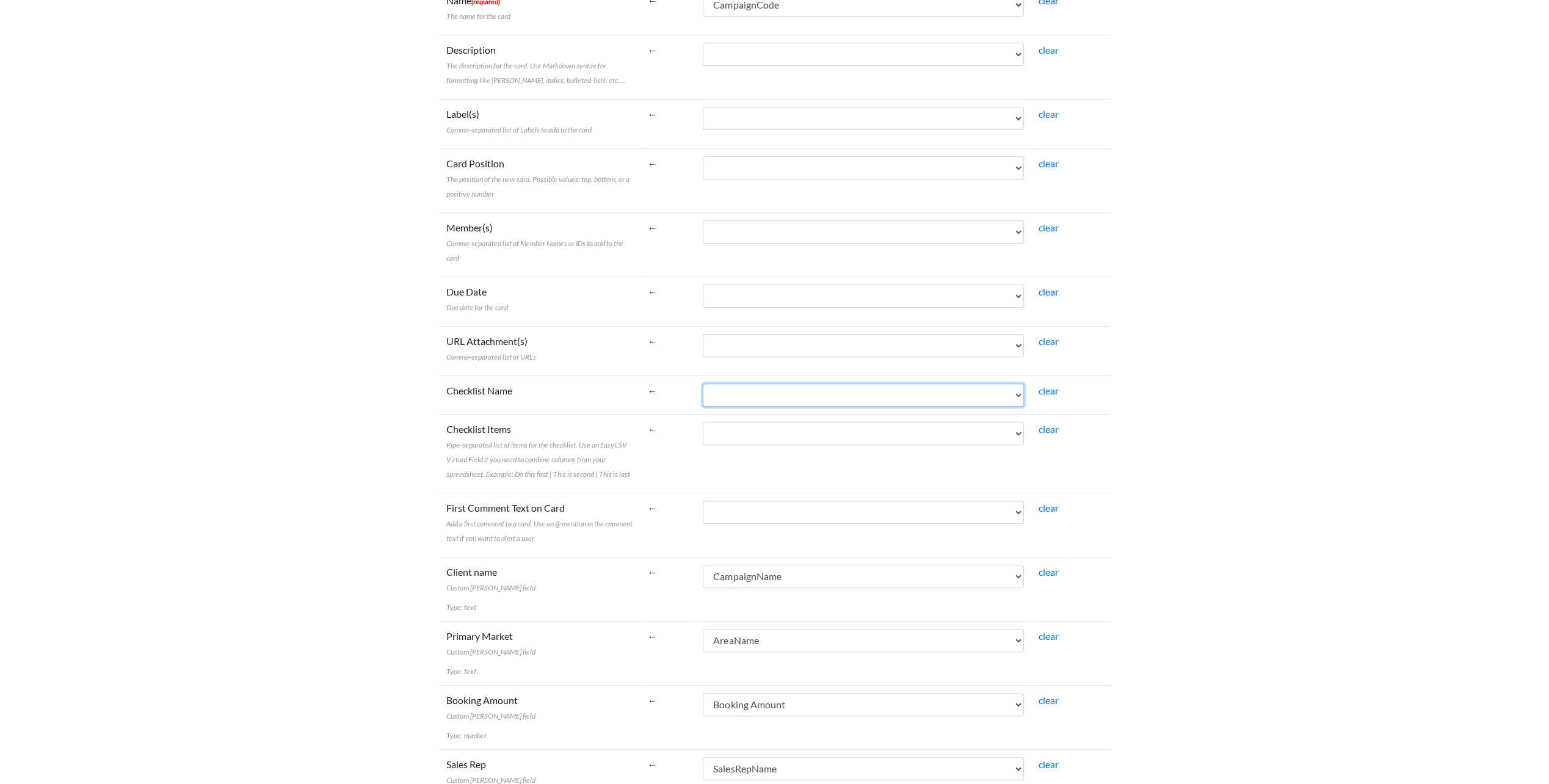
click at [756, 395] on select "Due Date CampaignCode CampaignName CustomerClass AgencyParent Campaign Start Ca…" at bounding box center [863, 394] width 321 height 23
click at [516, 414] on td "Checklist Items Pipe-separated list of items for the checklist. Use an EasyCSV …" at bounding box center [540, 453] width 201 height 78
click at [719, 428] on select "Due Date CampaignCode CampaignName CustomerClass AgencyParent Campaign Start Ca…" at bounding box center [863, 433] width 321 height 23
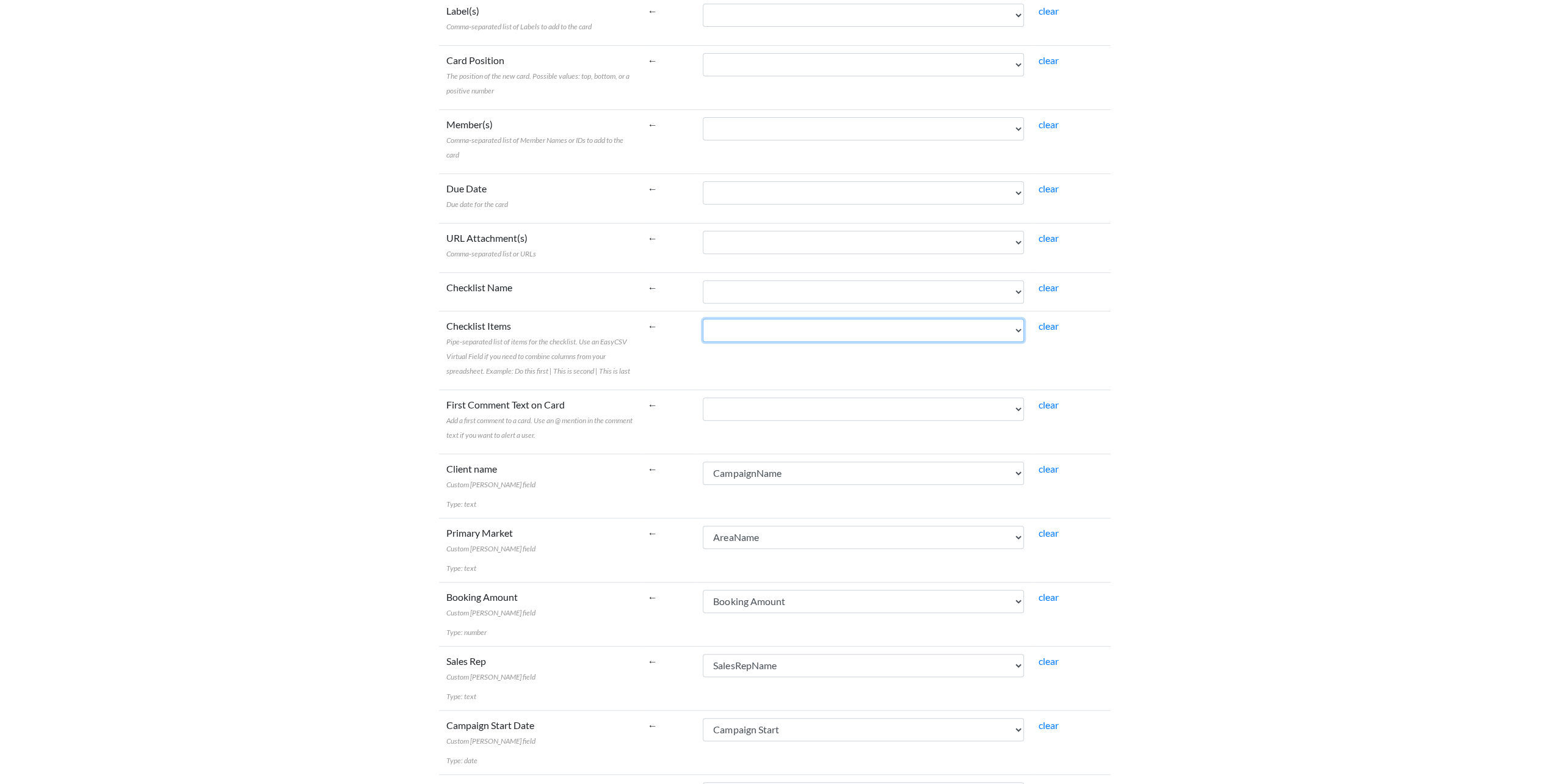
scroll to position [366, 0]
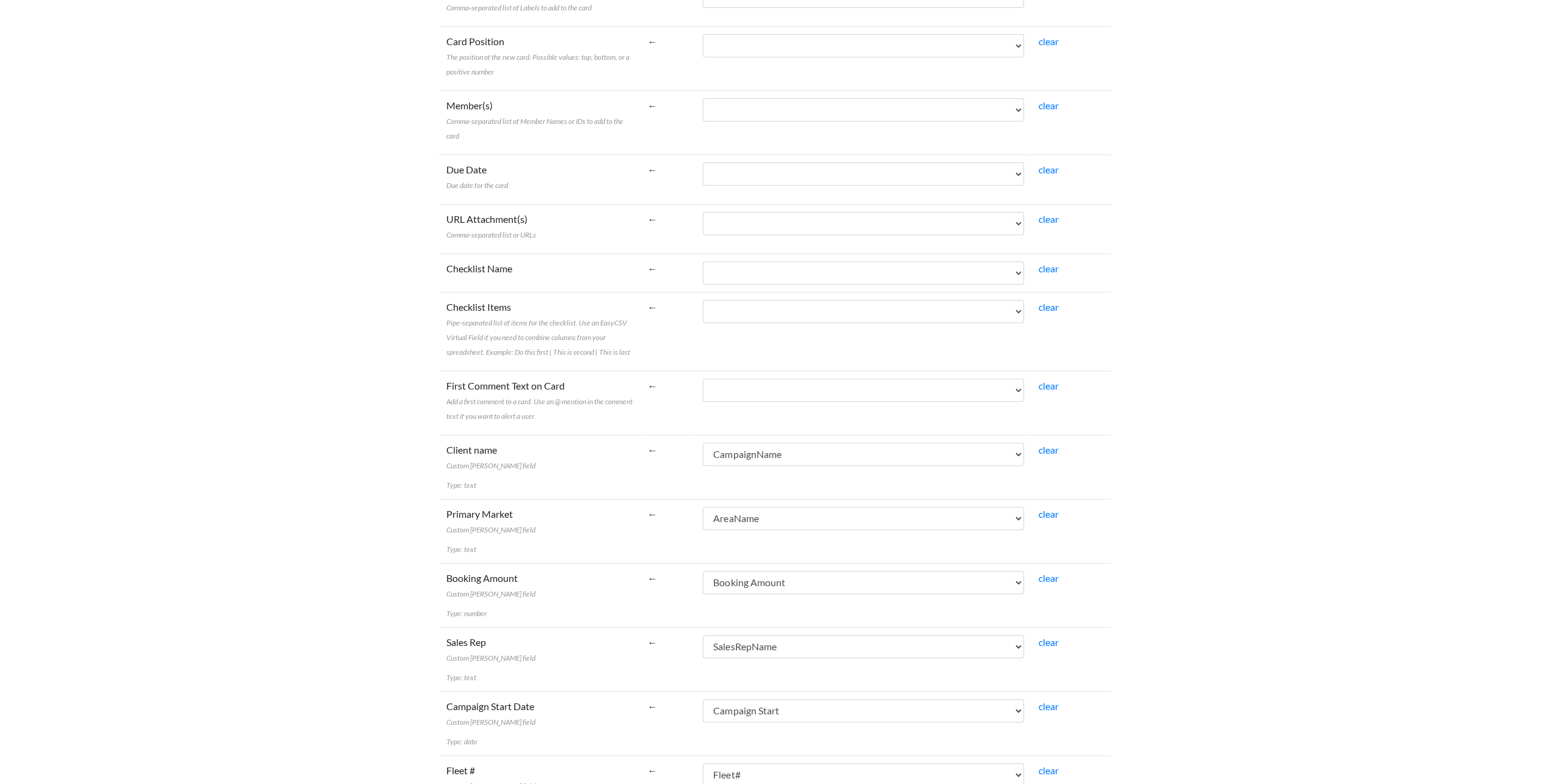
click at [624, 414] on label "First Comment Text on Card Add a first comment to a card. Use an @ mention in t…" at bounding box center [540, 400] width 187 height 44
click at [703, 402] on select "Due Date CampaignCode CampaignName CustomerClass AgencyParent Campaign Start Ca…" at bounding box center [863, 390] width 321 height 23
click at [1224, 196] on body "Easy CSV ⭐ Choose a paid plan shaylin.[PERSON_NAME] Gotransit All Flows All CSV…" at bounding box center [774, 360] width 1549 height 1452
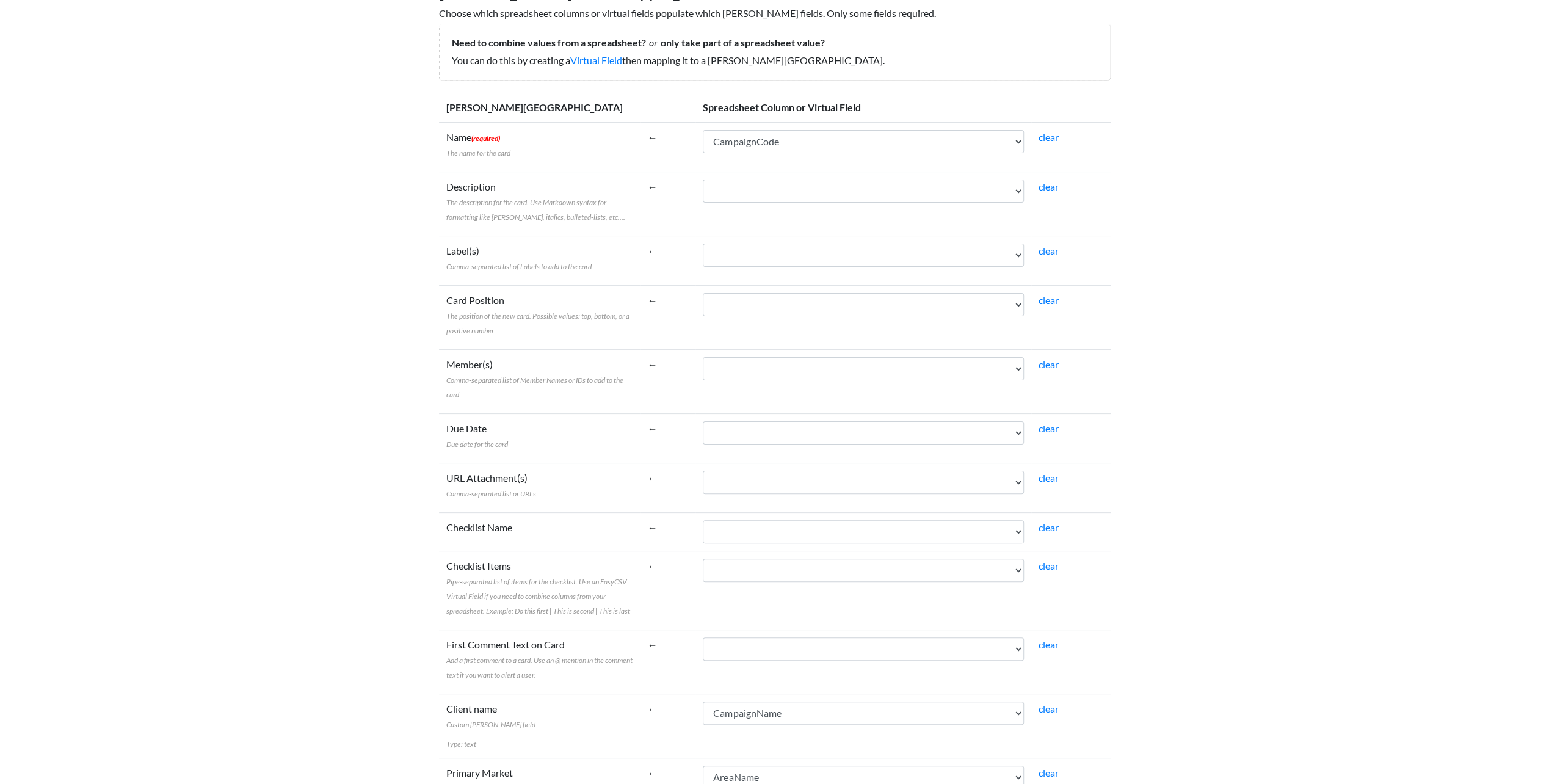
scroll to position [0, 0]
